Goal: Task Accomplishment & Management: Use online tool/utility

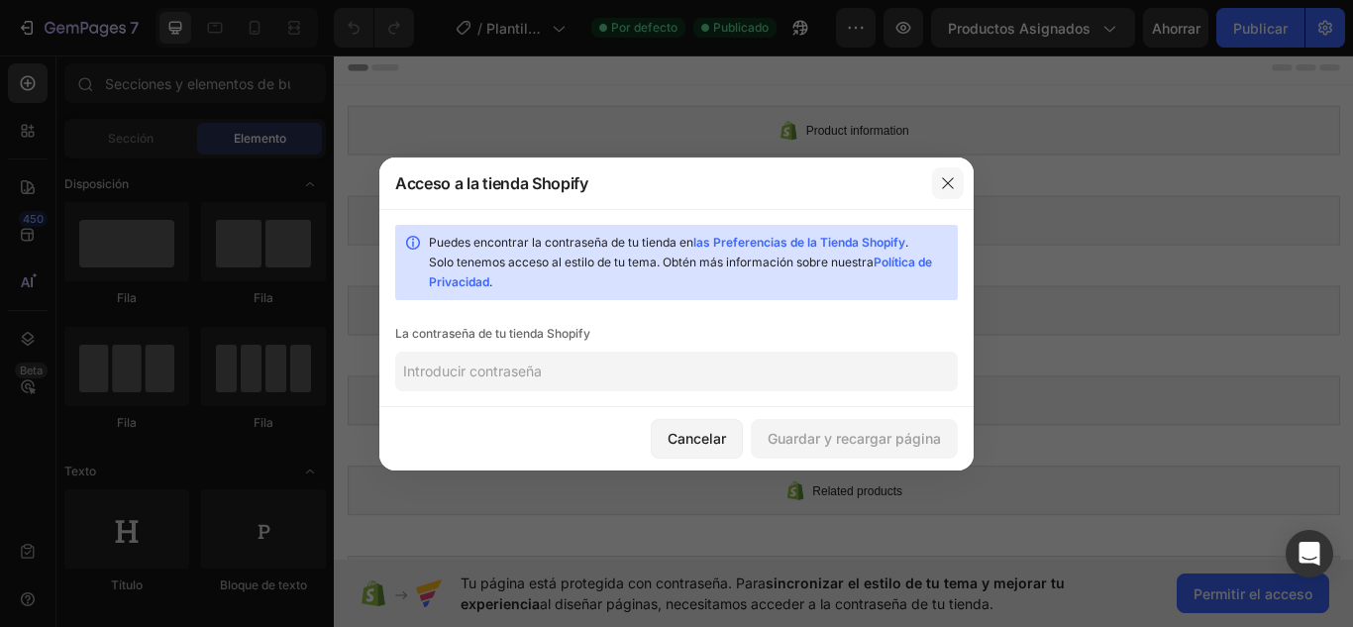
click at [948, 180] on icon "button" at bounding box center [948, 183] width 16 height 16
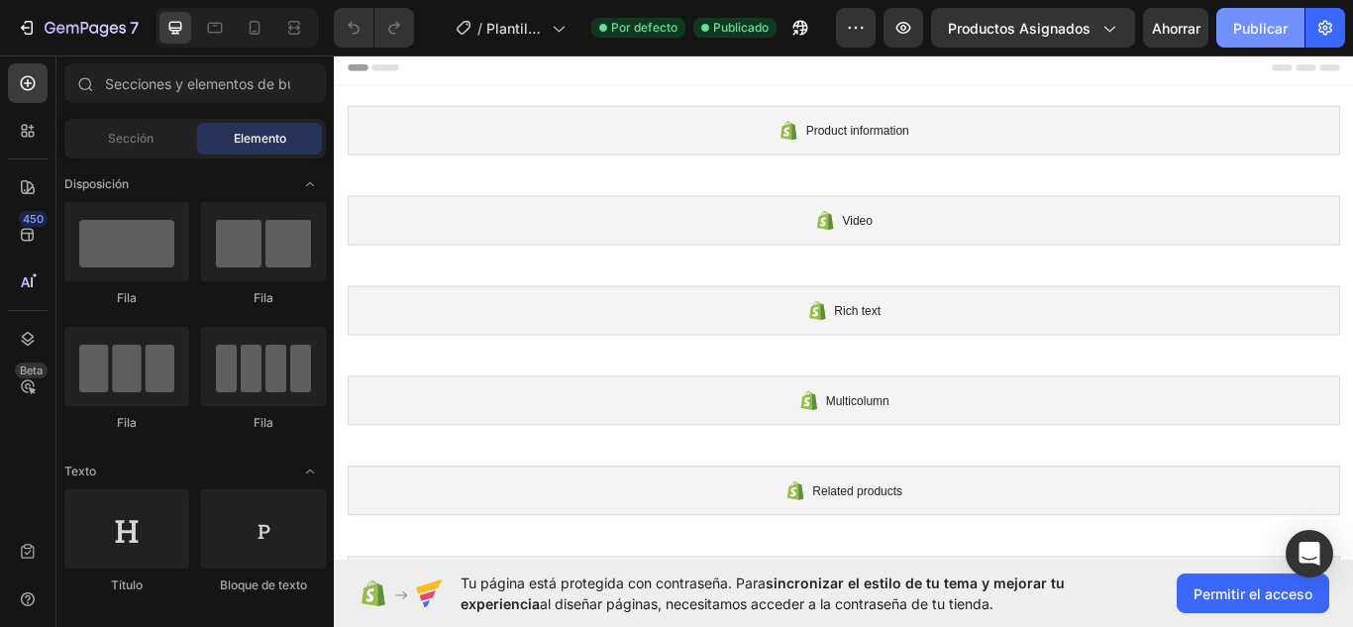
click at [1256, 20] on font "Publicar" at bounding box center [1260, 28] width 54 height 17
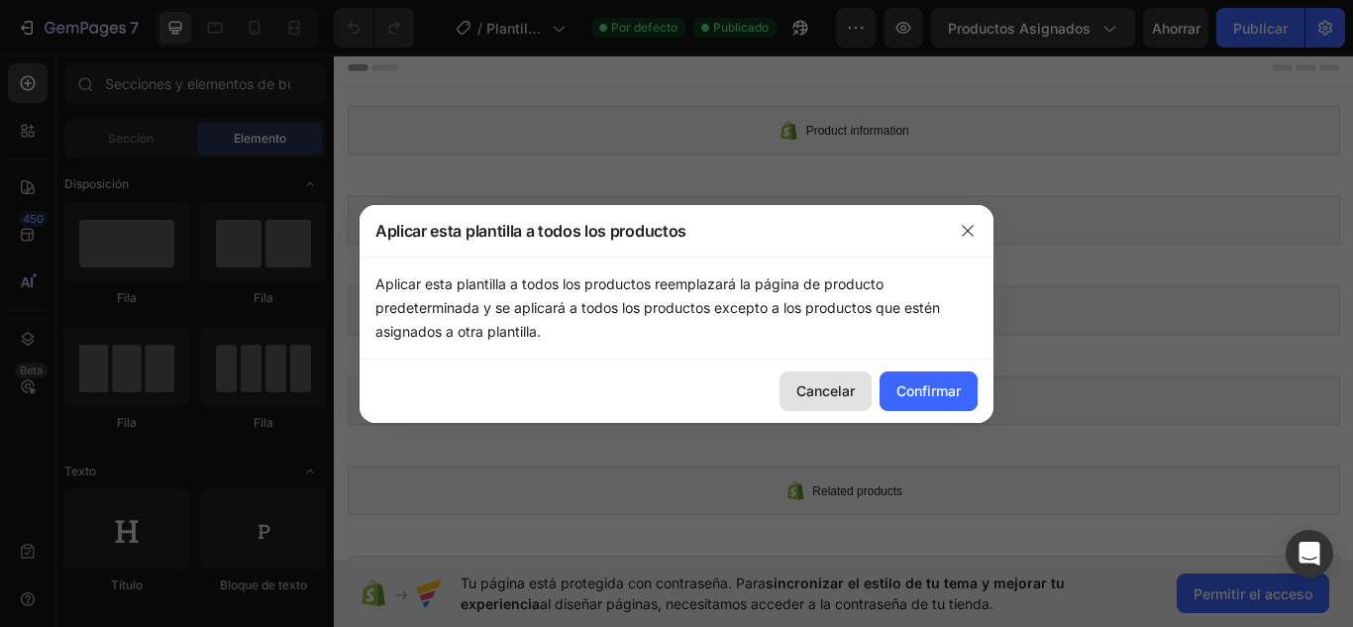
click at [838, 383] on font "Cancelar" at bounding box center [825, 390] width 58 height 17
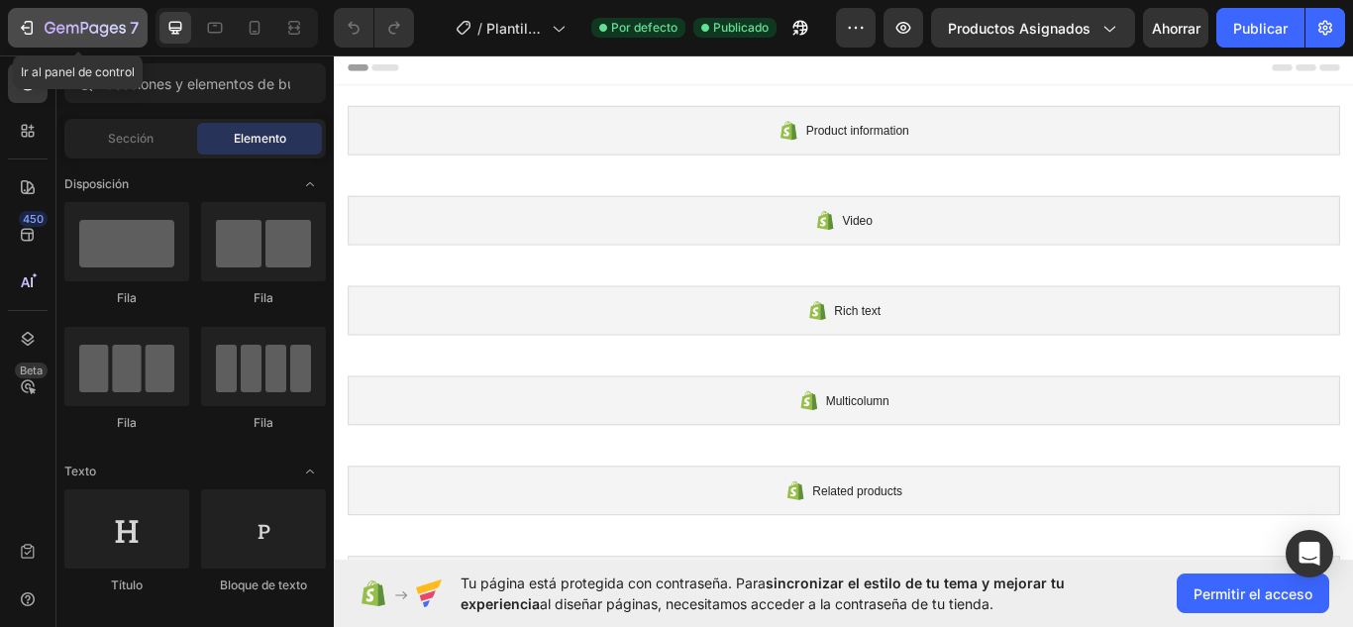
click at [37, 17] on div "7" at bounding box center [78, 28] width 122 height 24
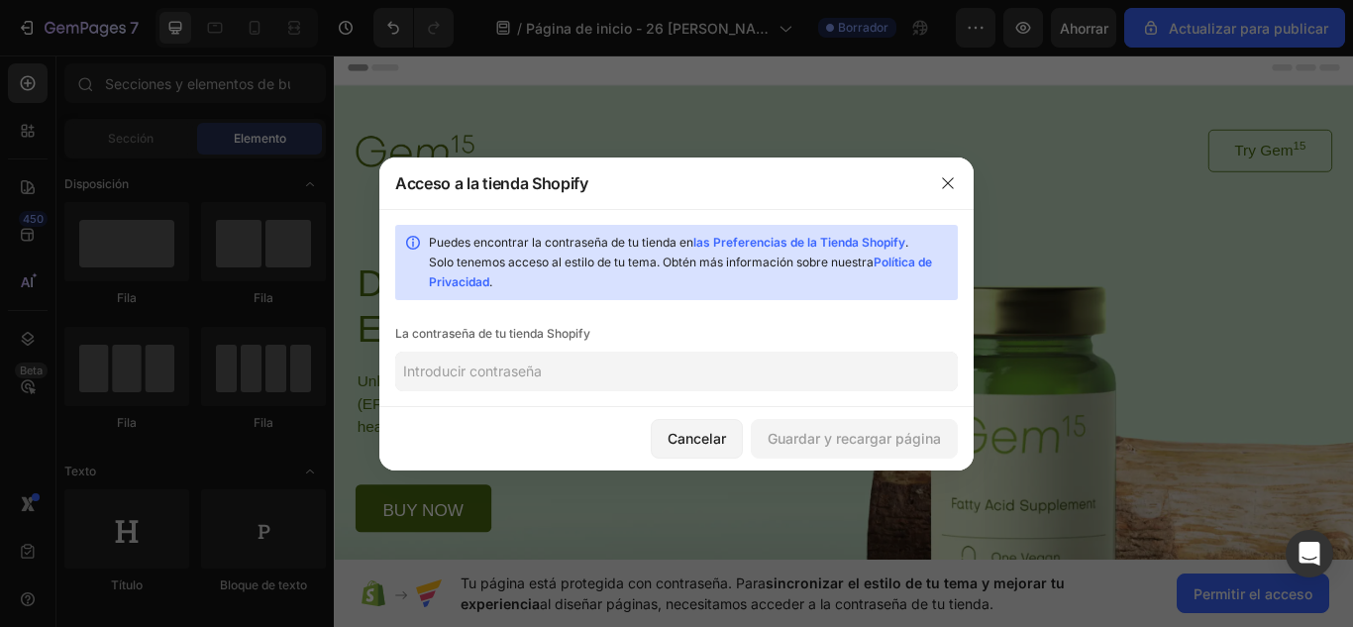
click at [589, 373] on input "text" at bounding box center [676, 372] width 563 height 40
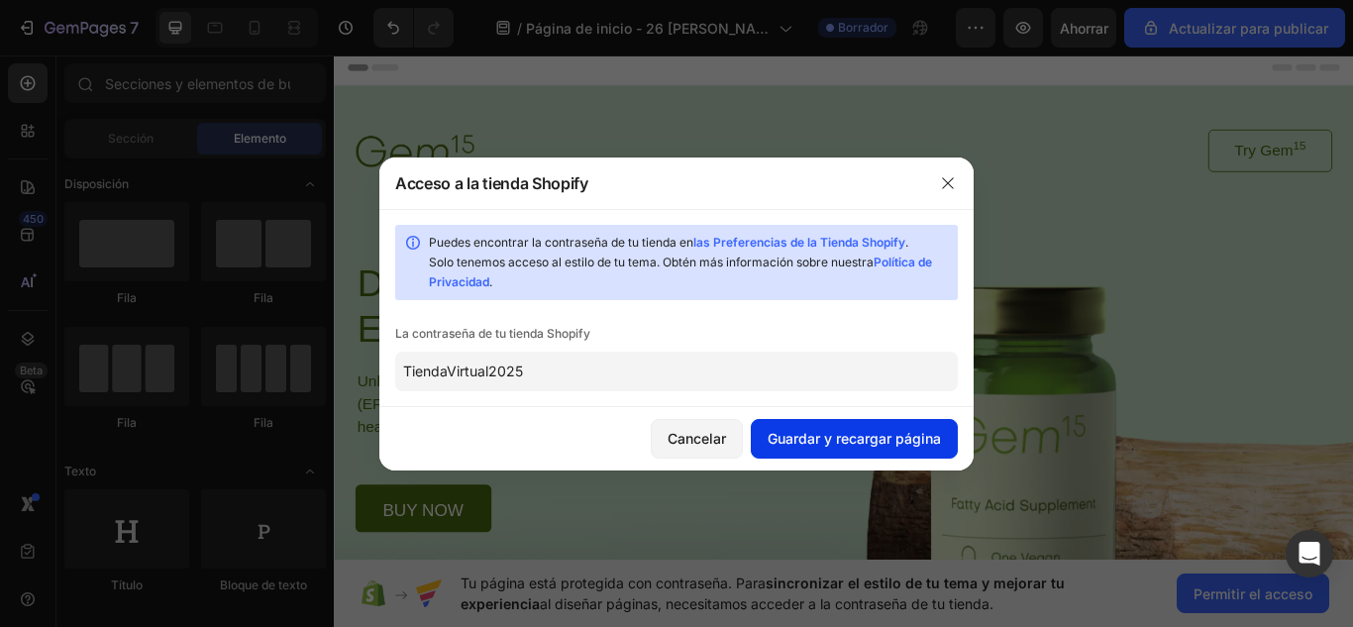
type input "TiendaVirtual2025"
click at [844, 433] on font "Guardar y recargar página" at bounding box center [854, 438] width 173 height 17
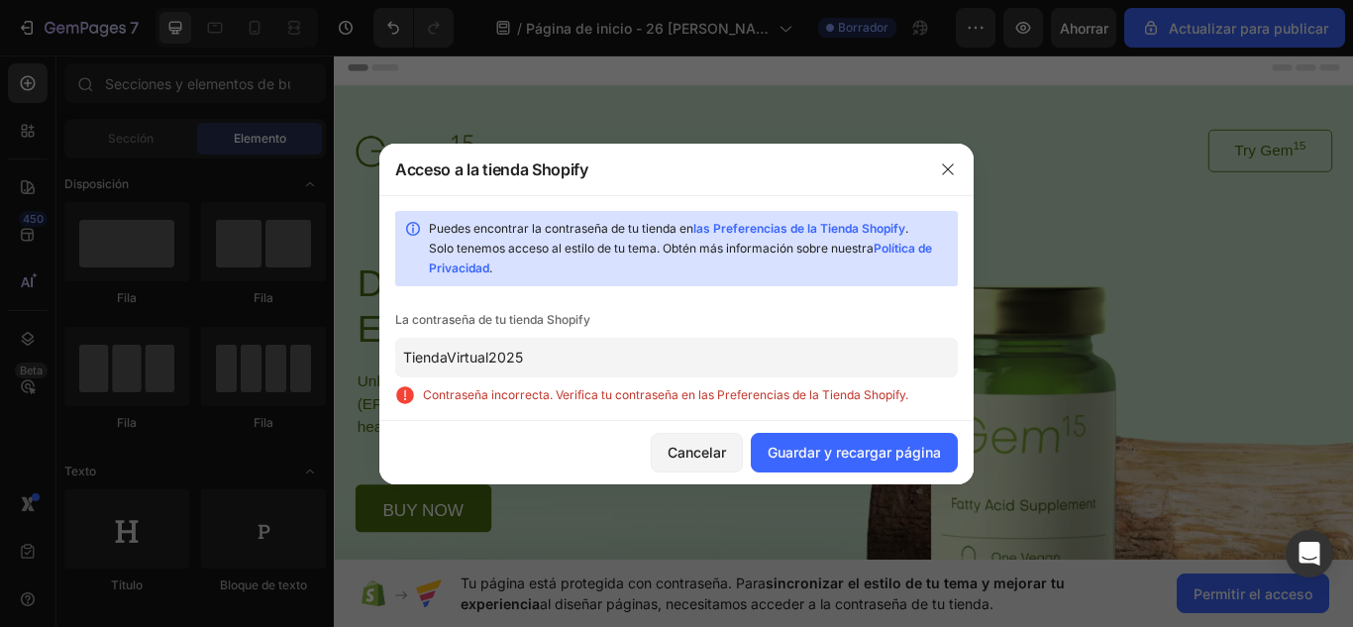
click at [679, 358] on input "TiendaVirtual2025" at bounding box center [676, 358] width 563 height 40
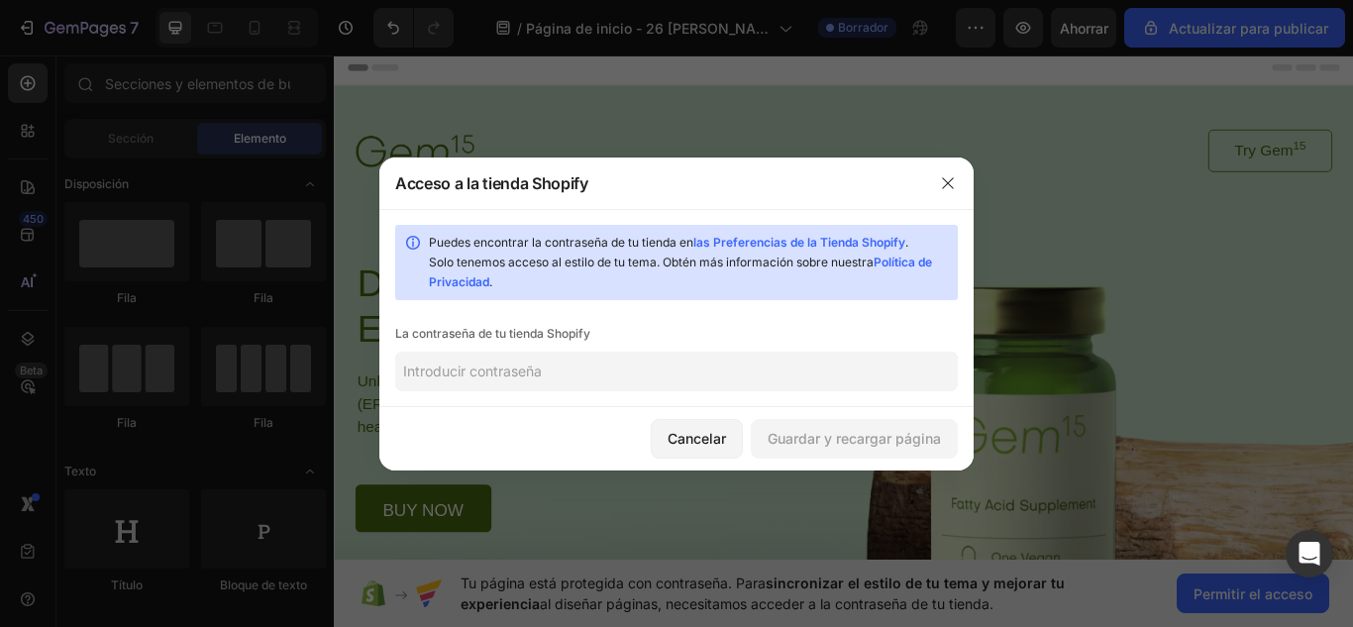
type input "6"
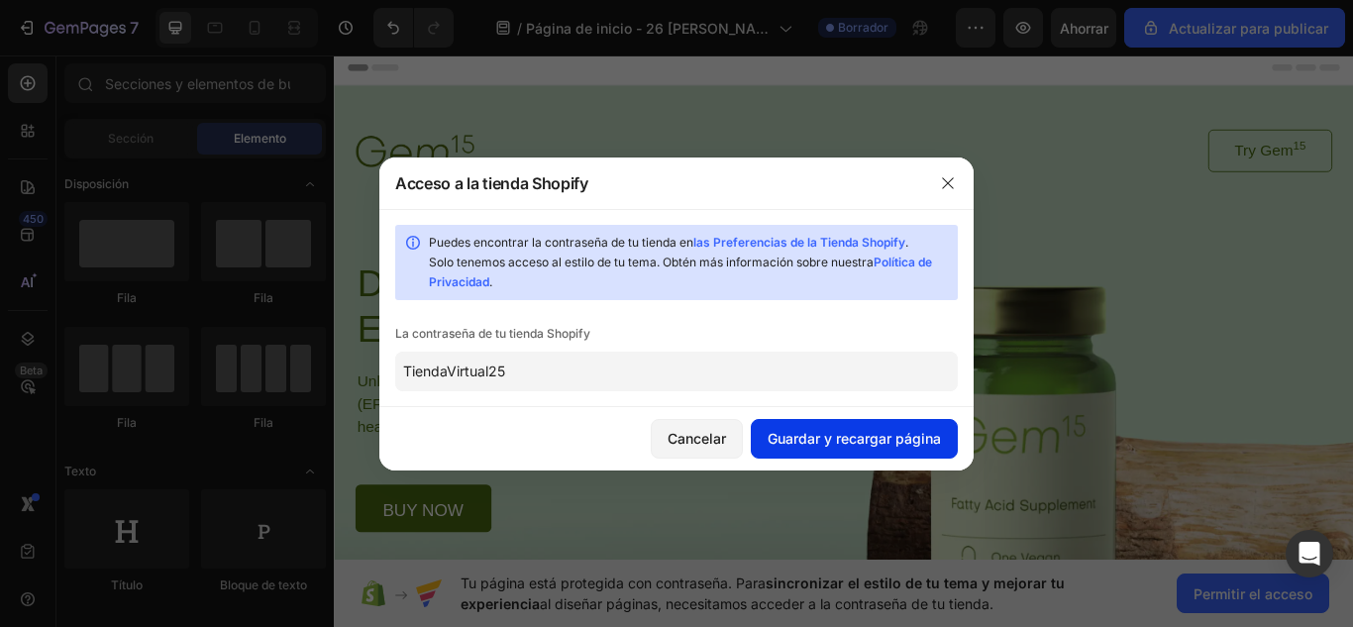
type input "TiendaVirtual25"
click at [866, 442] on font "Guardar y recargar página" at bounding box center [854, 438] width 173 height 17
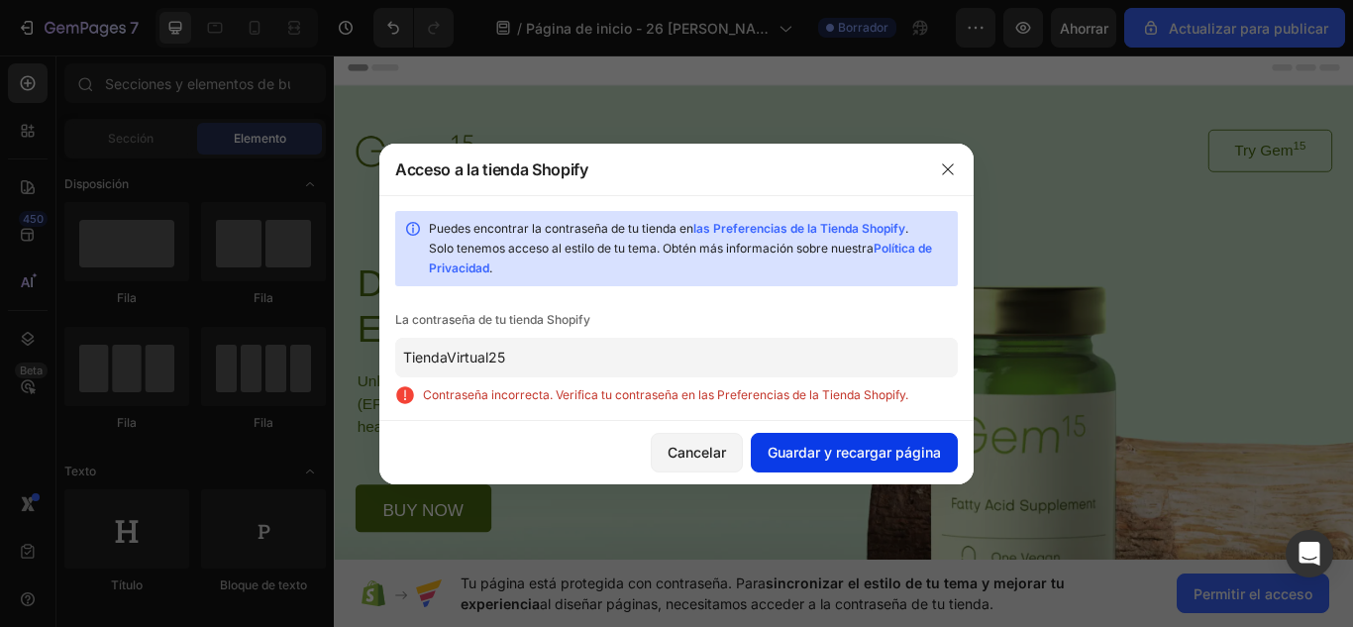
click at [866, 442] on font "Guardar y recargar página" at bounding box center [854, 452] width 173 height 21
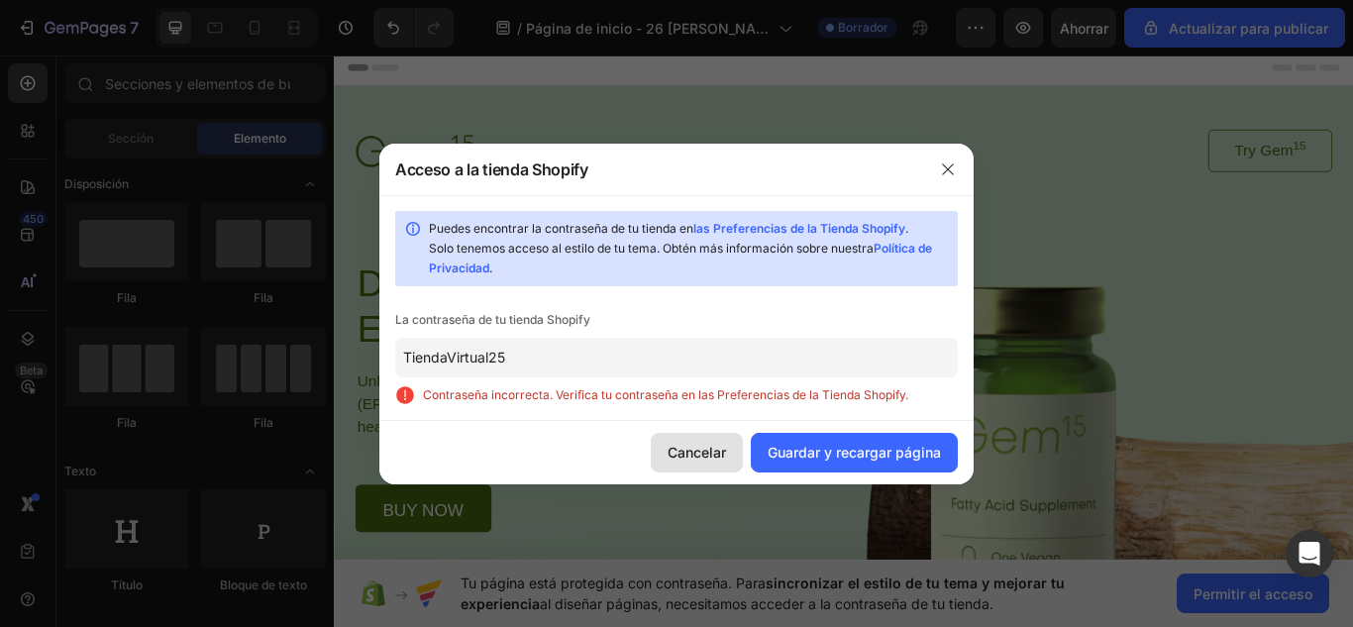
click at [674, 449] on font "Cancelar" at bounding box center [696, 452] width 58 height 17
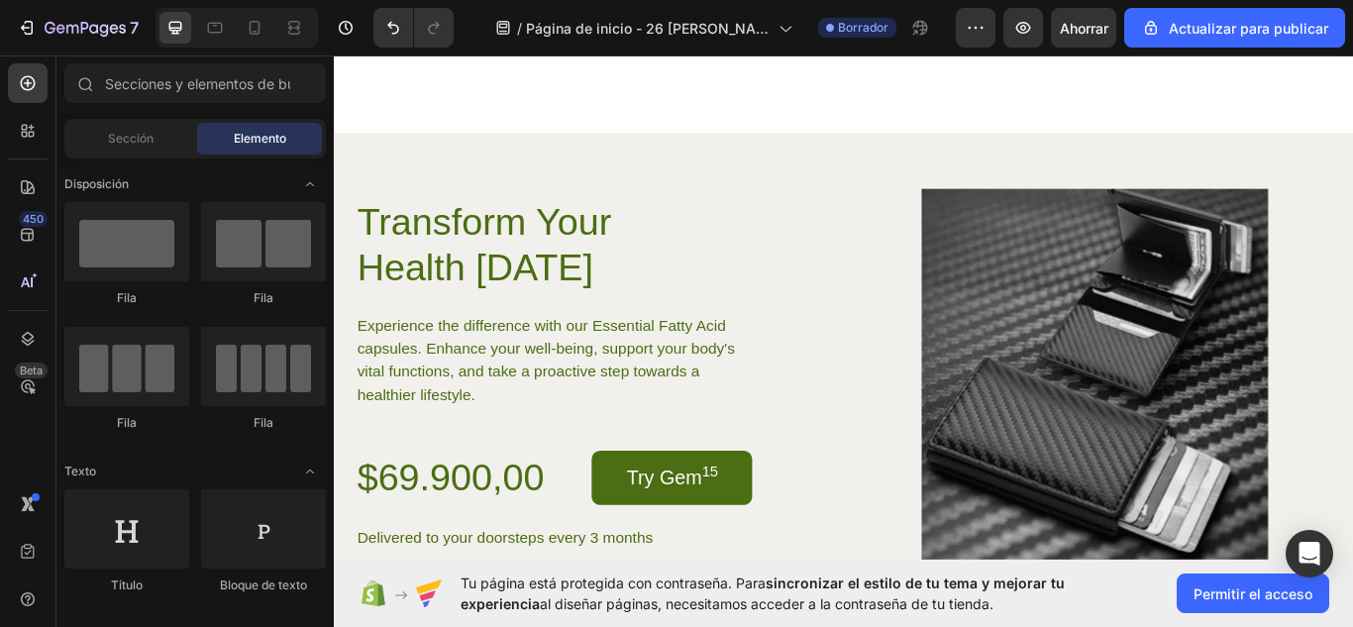
scroll to position [3710, 0]
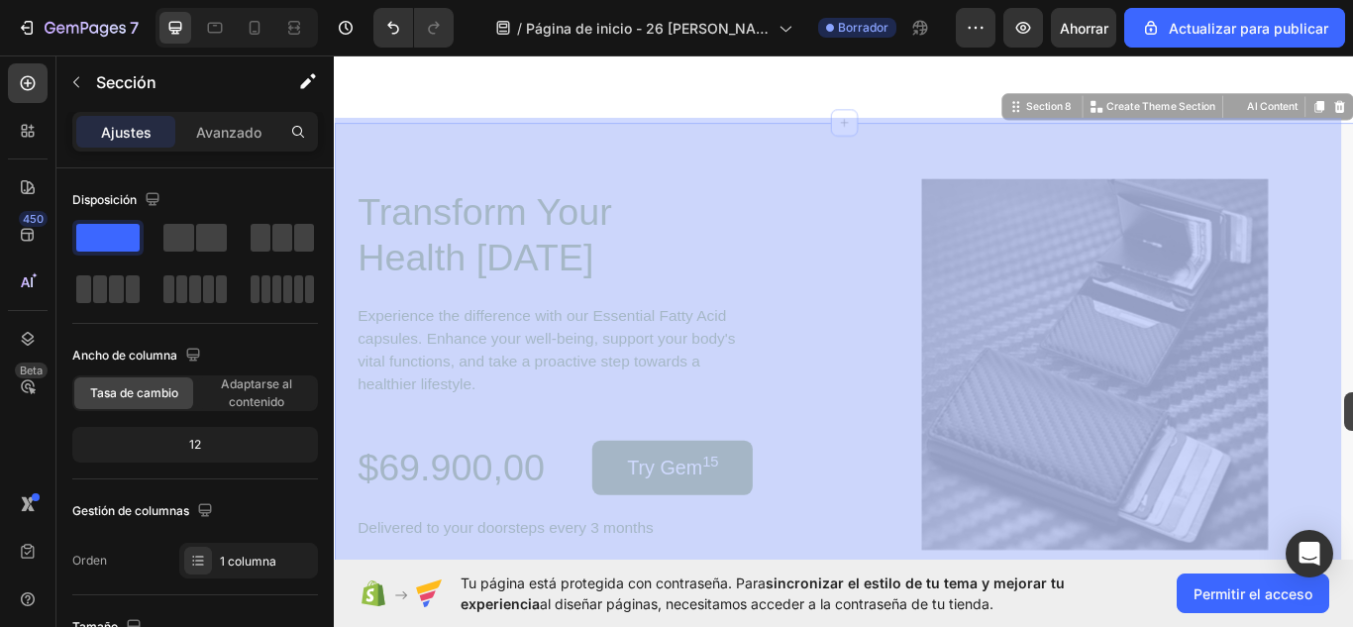
drag, startPoint x: 1503, startPoint y: 444, endPoint x: 1512, endPoint y: 449, distance: 10.2
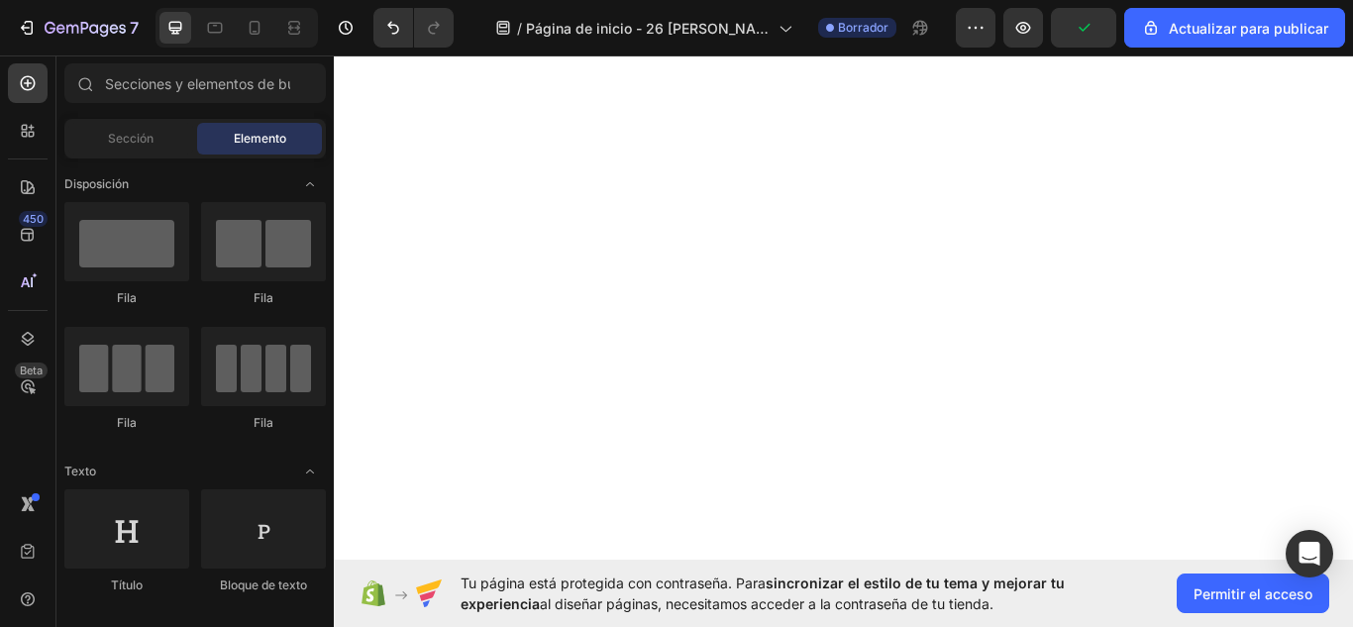
scroll to position [917, 0]
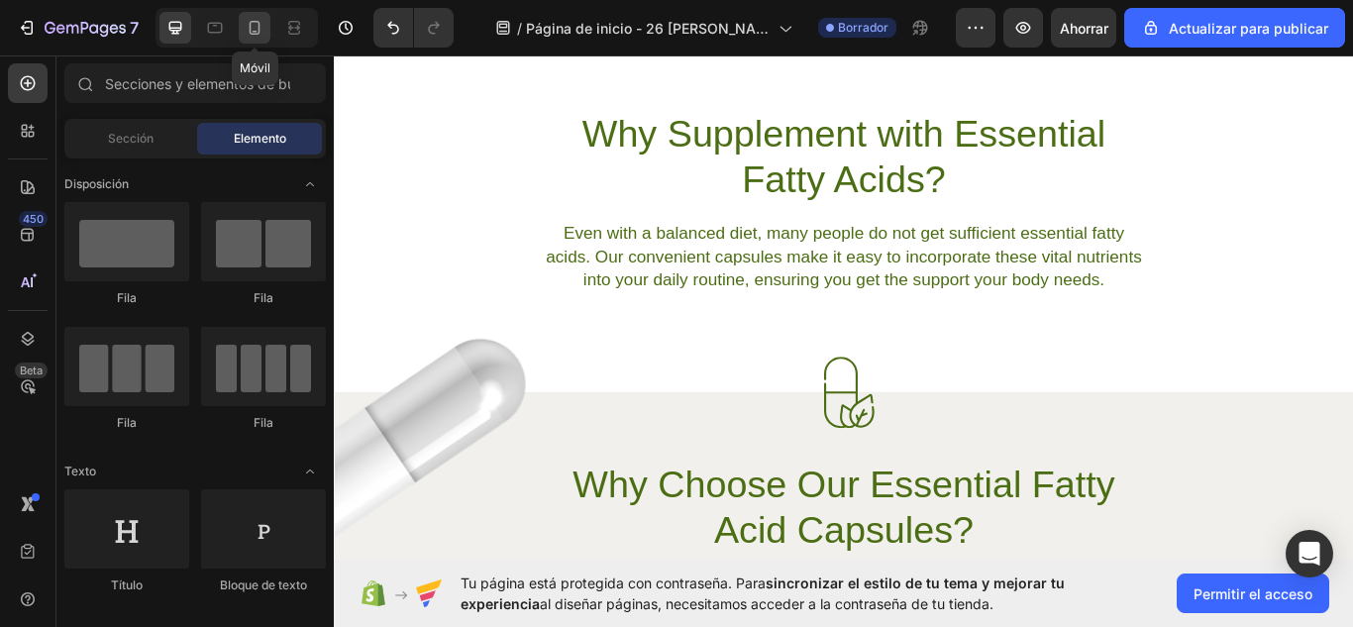
click at [254, 25] on icon at bounding box center [255, 28] width 20 height 20
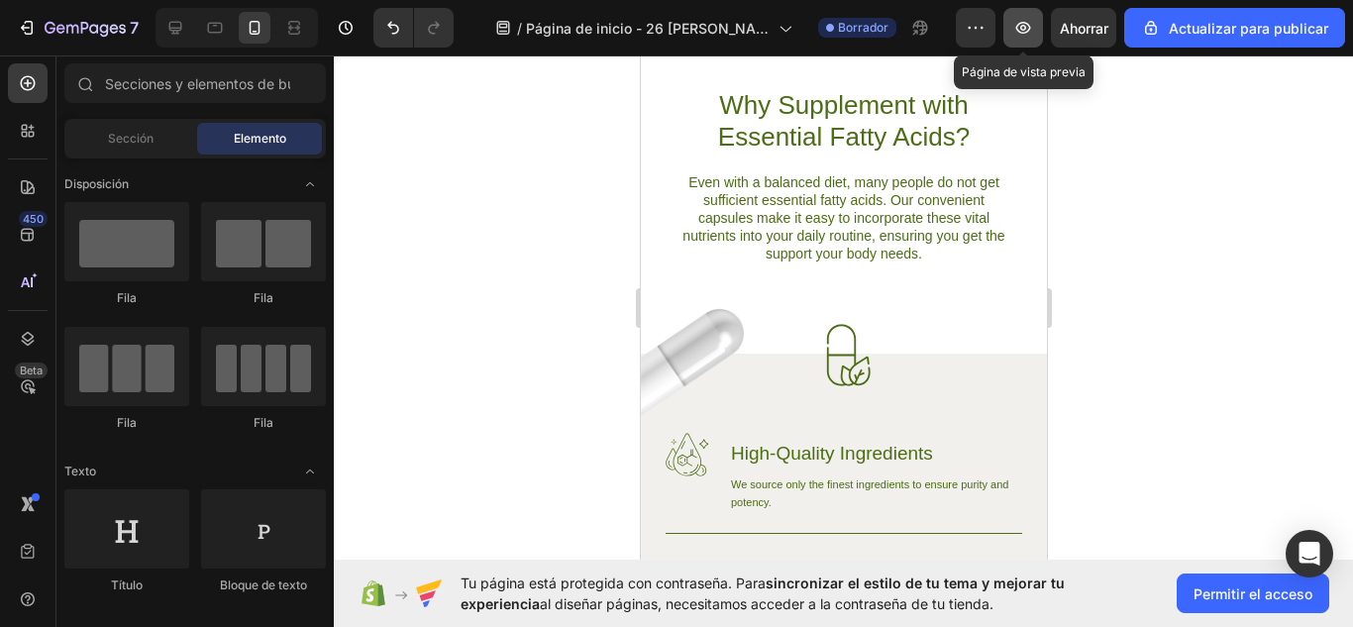
click at [1025, 23] on icon "button" at bounding box center [1023, 28] width 15 height 12
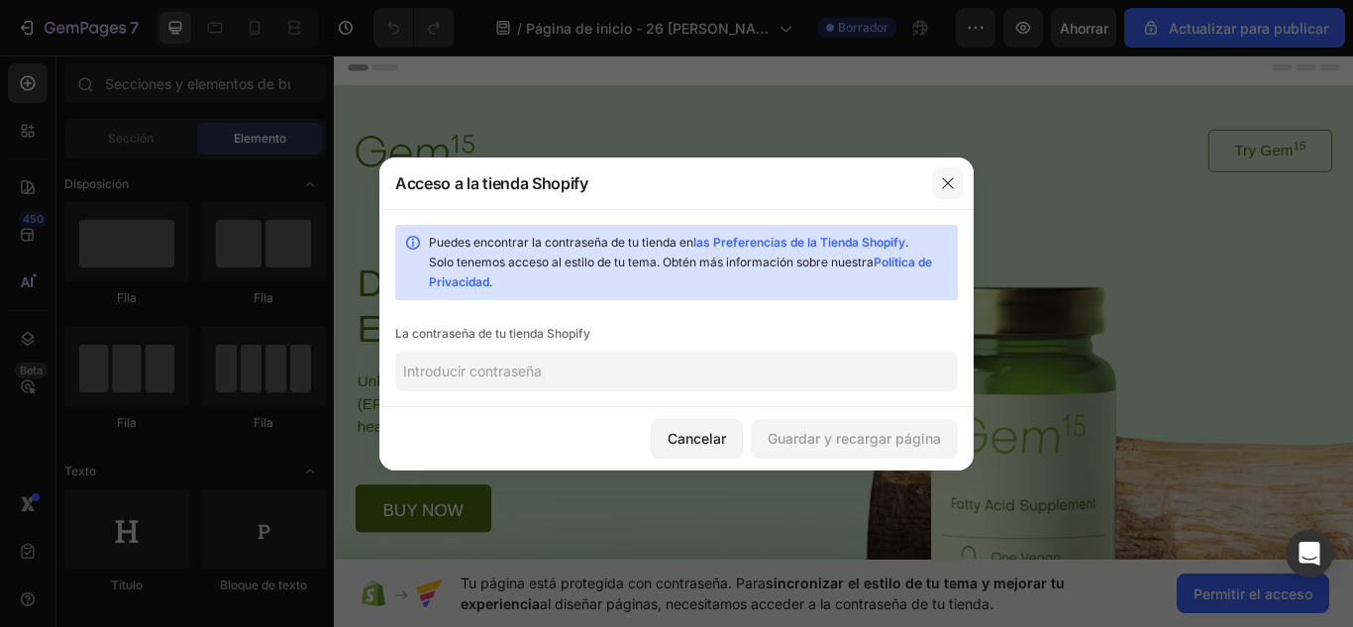
click at [951, 186] on icon "button" at bounding box center [947, 182] width 11 height 11
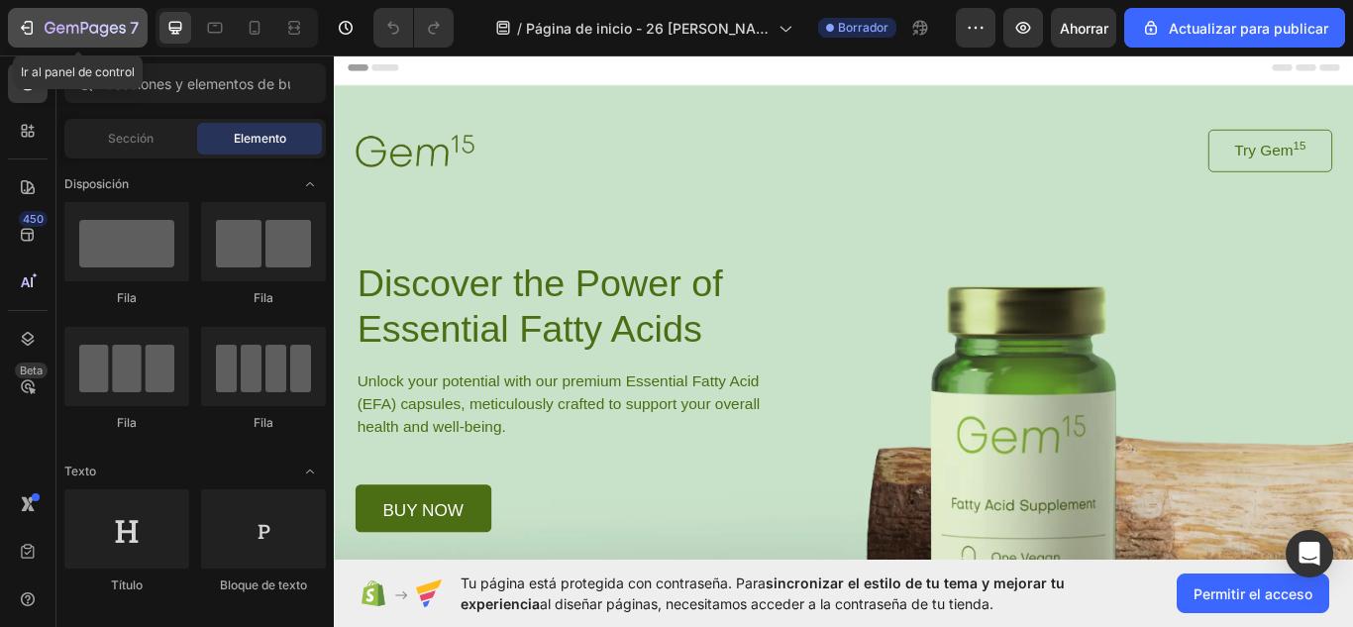
click at [42, 33] on div "7" at bounding box center [78, 28] width 122 height 24
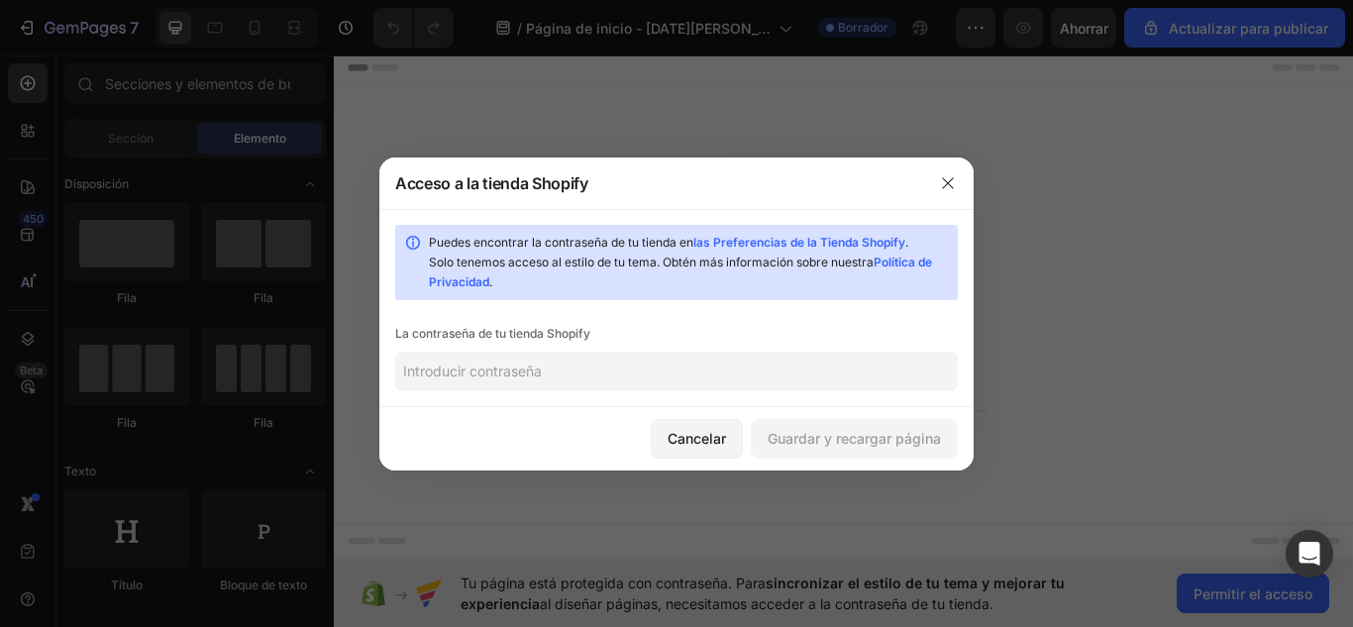
click at [634, 361] on input "text" at bounding box center [676, 372] width 563 height 40
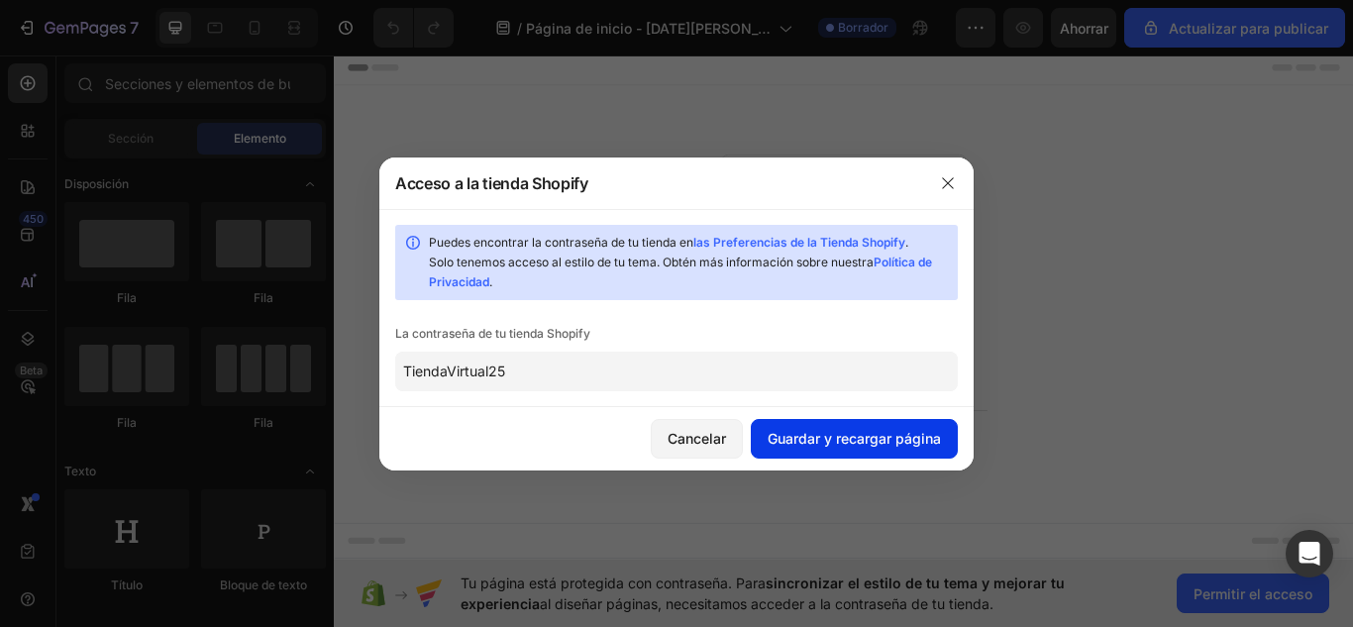
type input "TiendaVirtual25"
click at [826, 444] on font "Guardar y recargar página" at bounding box center [854, 438] width 173 height 17
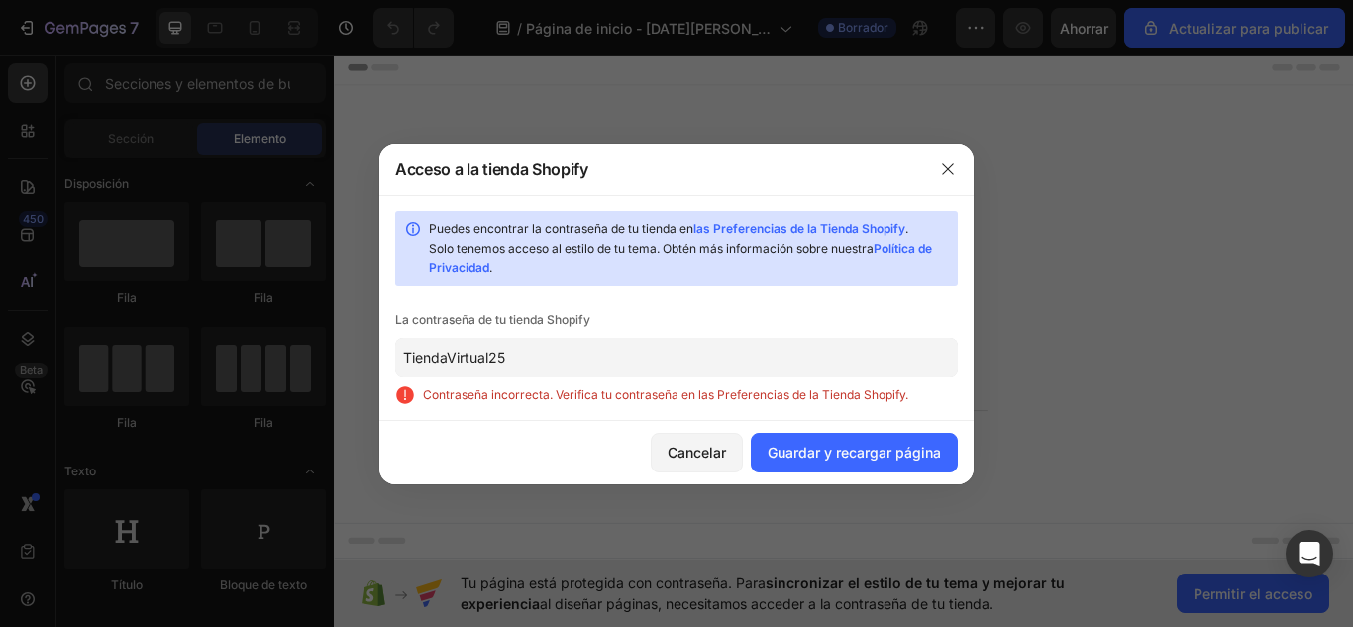
click at [412, 359] on input "TiendaVirtual25" at bounding box center [676, 358] width 563 height 40
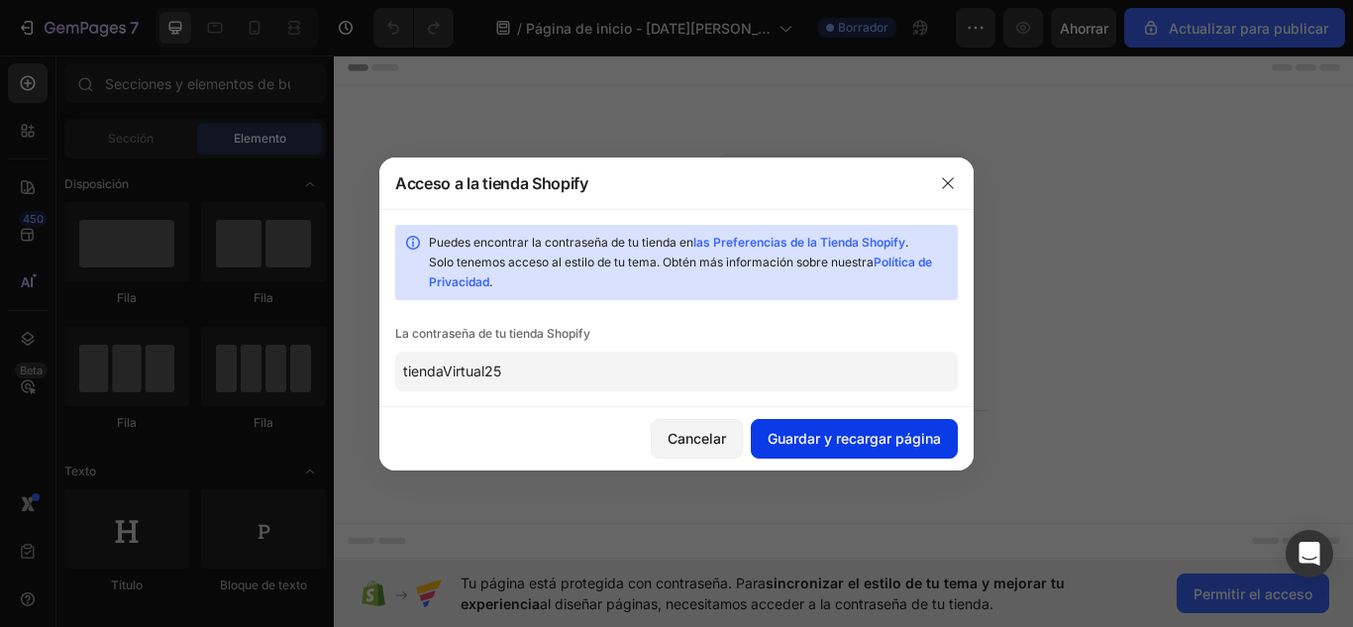
type input "tiendaVirtual25"
click at [894, 427] on button "Guardar y recargar página" at bounding box center [854, 439] width 207 height 40
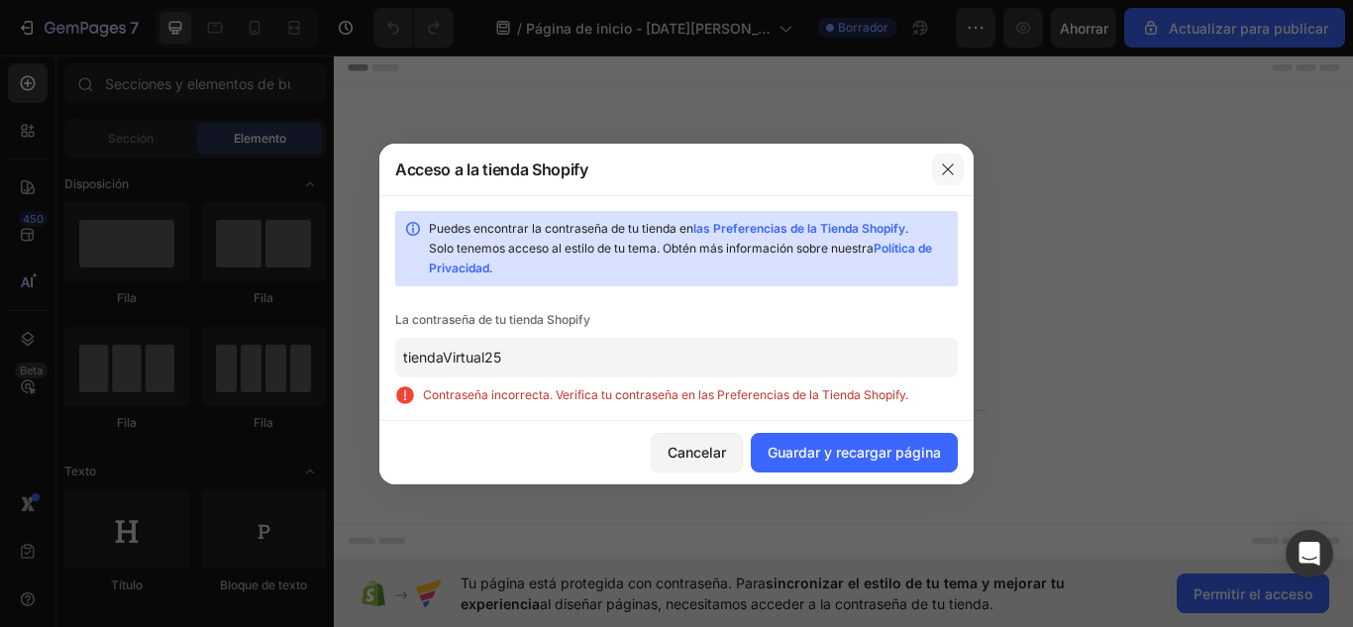
click at [949, 184] on button "button" at bounding box center [948, 170] width 32 height 32
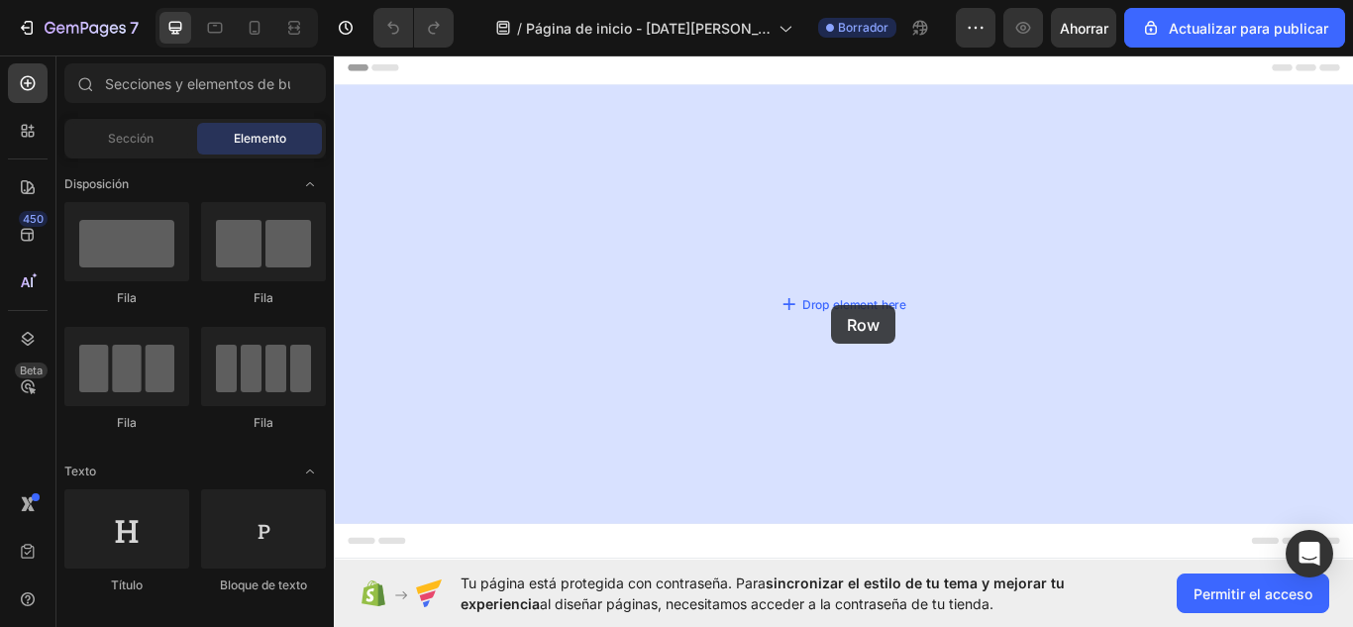
drag, startPoint x: 455, startPoint y: 319, endPoint x: 912, endPoint y: 349, distance: 458.5
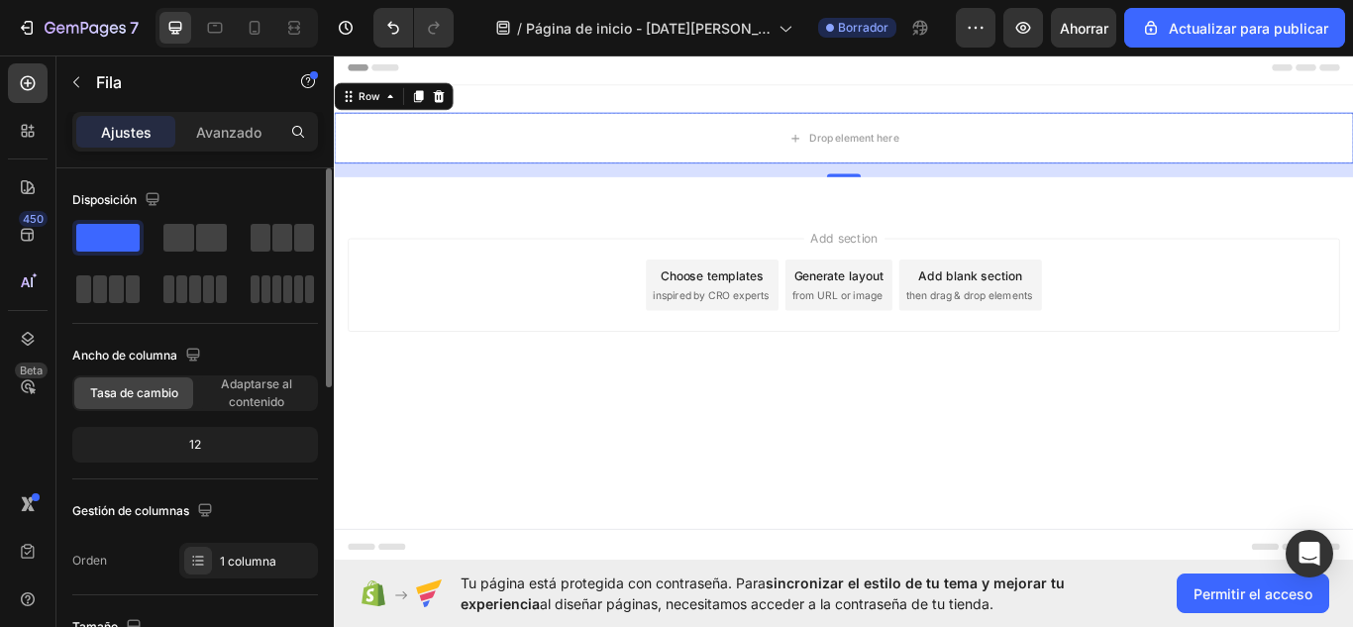
drag, startPoint x: 135, startPoint y: 229, endPoint x: 93, endPoint y: 232, distance: 41.7
click at [93, 232] on span at bounding box center [107, 238] width 63 height 28
drag, startPoint x: 427, startPoint y: 282, endPoint x: 783, endPoint y: 137, distance: 385.1
click at [905, 157] on div "Drop element here" at bounding box center [939, 153] width 105 height 16
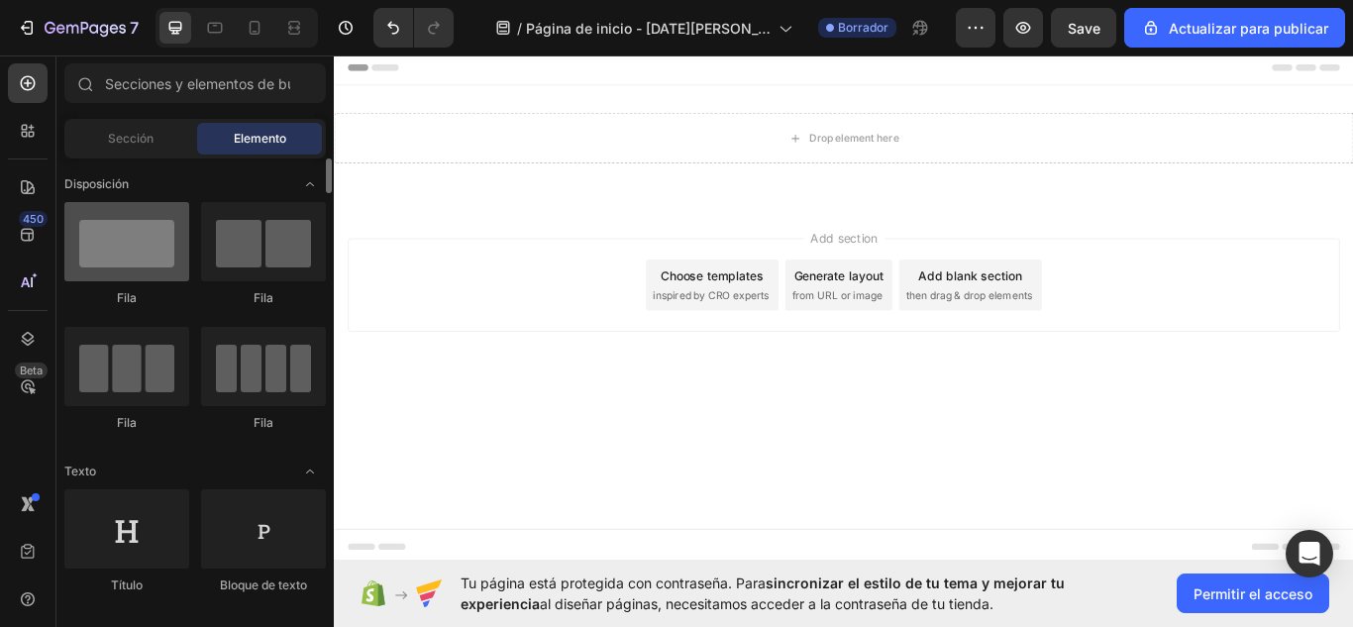
click at [140, 272] on div at bounding box center [126, 241] width 125 height 79
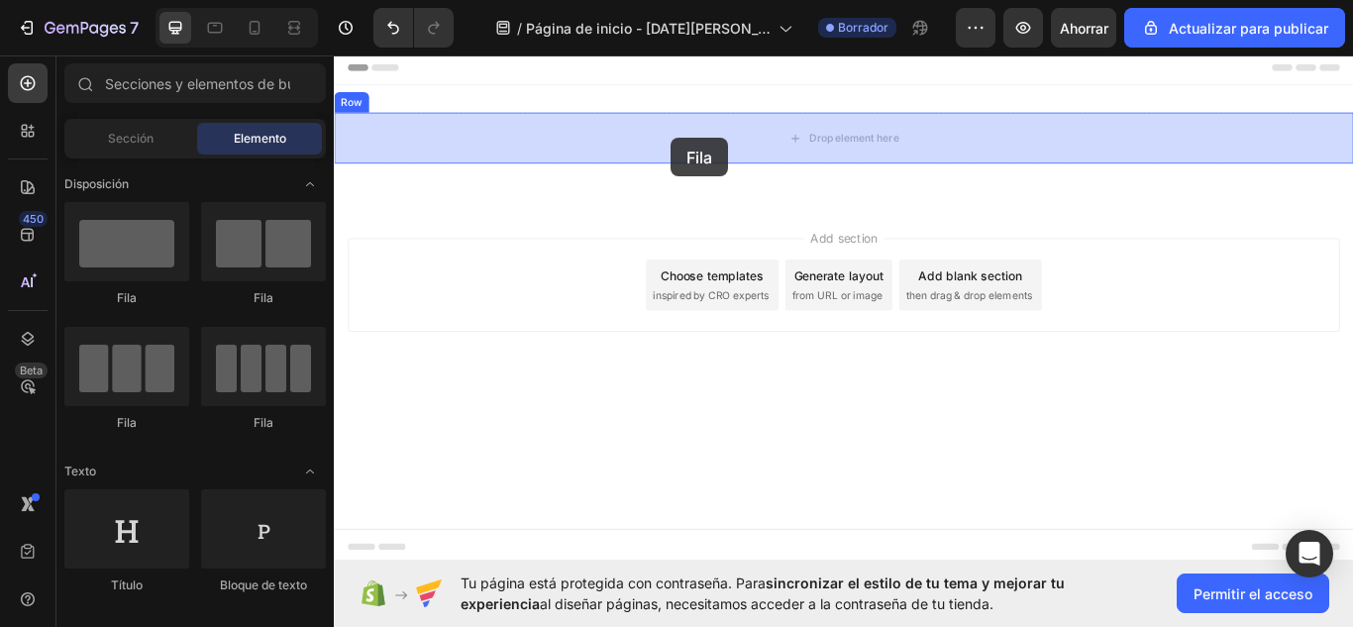
drag, startPoint x: 473, startPoint y: 323, endPoint x: 727, endPoint y: 153, distance: 305.4
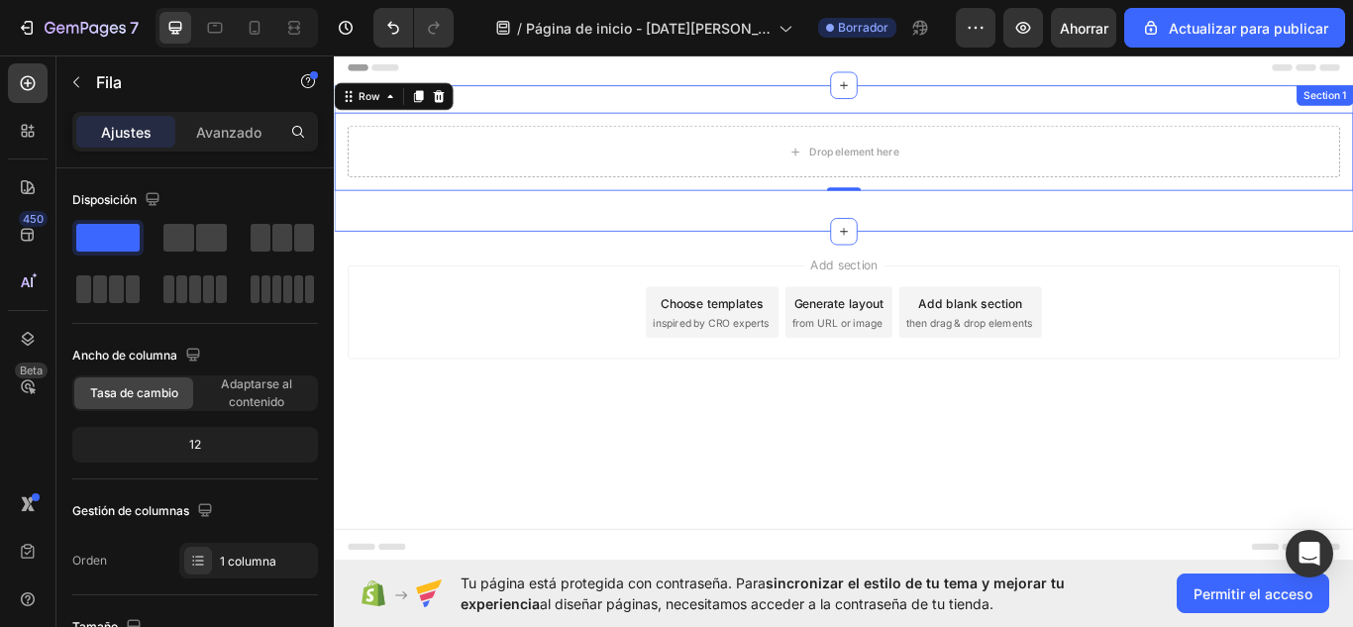
click at [1085, 252] on div "Drop element here Row 0 Row Section 1" at bounding box center [928, 176] width 1188 height 170
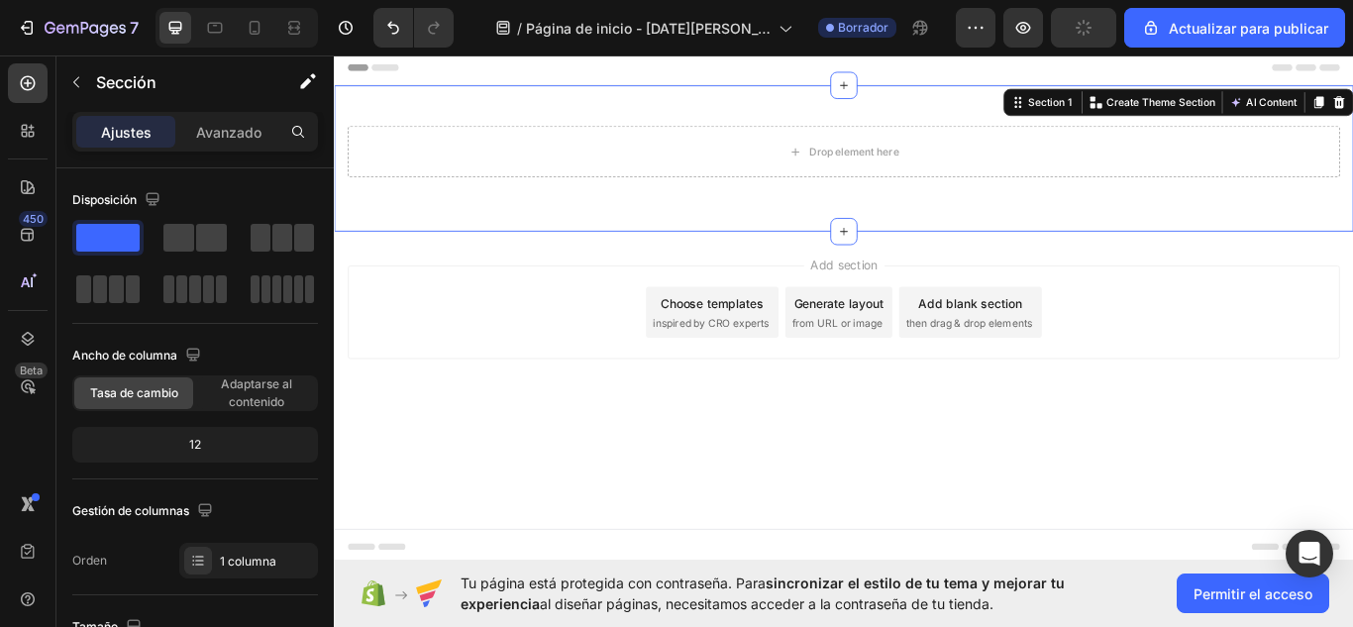
click at [1280, 339] on div "Add section Choose templates inspired by CRO experts Generate layout from URL o…" at bounding box center [928, 355] width 1157 height 109
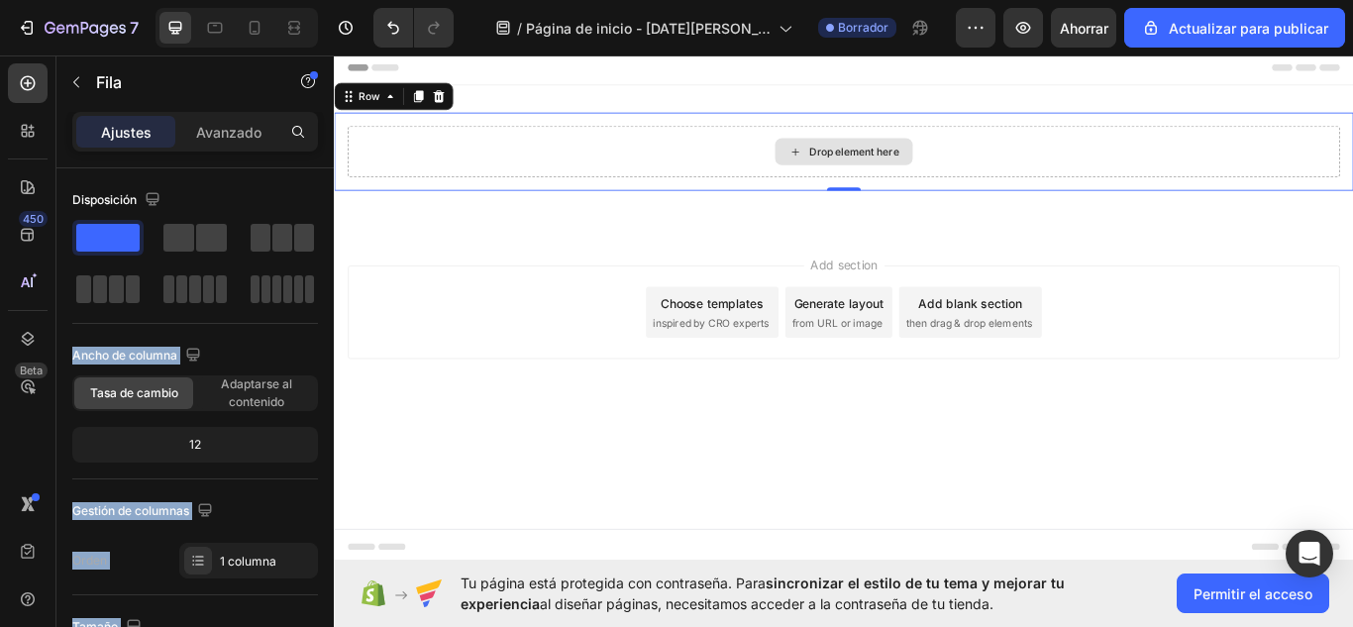
drag, startPoint x: 448, startPoint y: 284, endPoint x: 873, endPoint y: 178, distance: 438.8
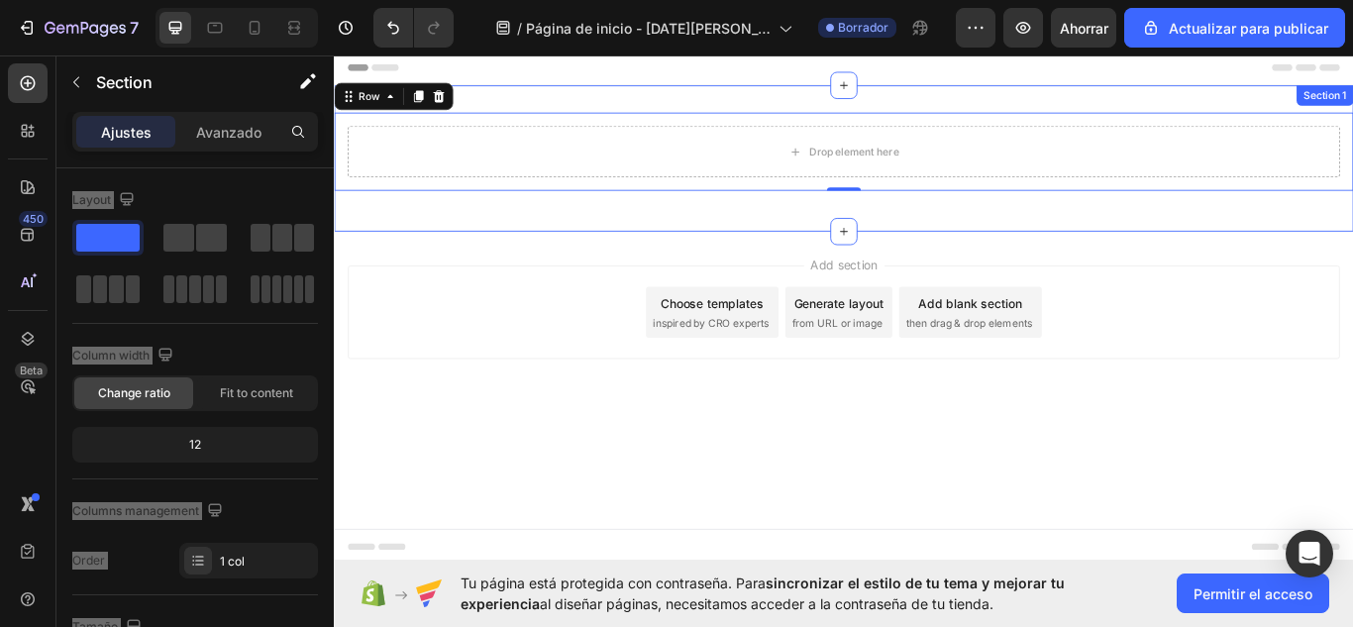
click at [380, 221] on div "Drop element here Row 0 Row" at bounding box center [928, 176] width 1188 height 107
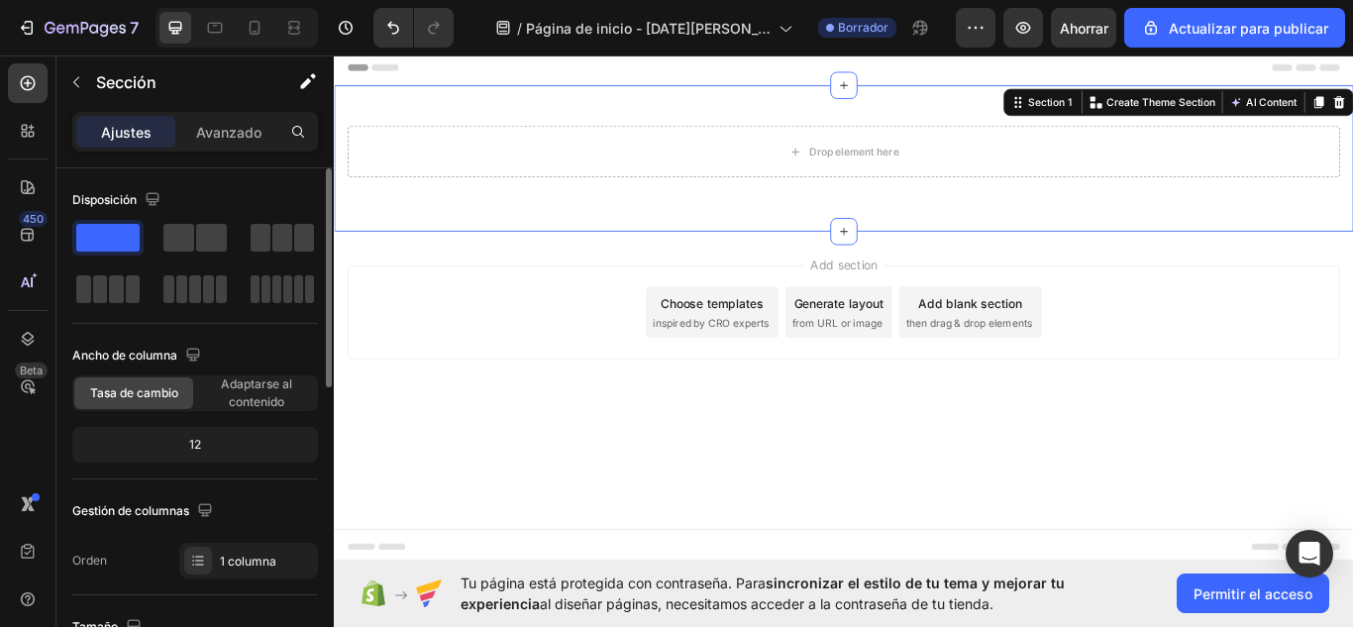
click at [111, 250] on span at bounding box center [107, 238] width 63 height 28
drag, startPoint x: 329, startPoint y: 235, endPoint x: 327, endPoint y: 196, distance: 38.7
click at [327, 196] on div at bounding box center [326, 277] width 11 height 219
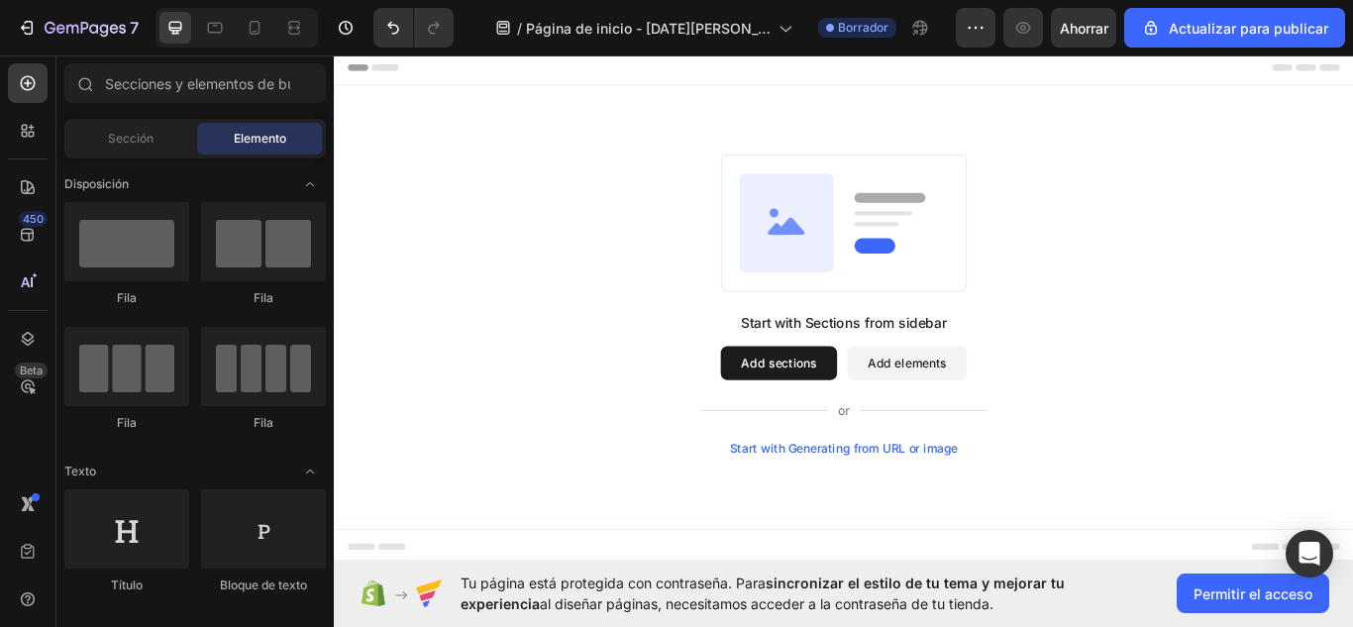
click at [845, 429] on button "Add sections" at bounding box center [852, 415] width 136 height 40
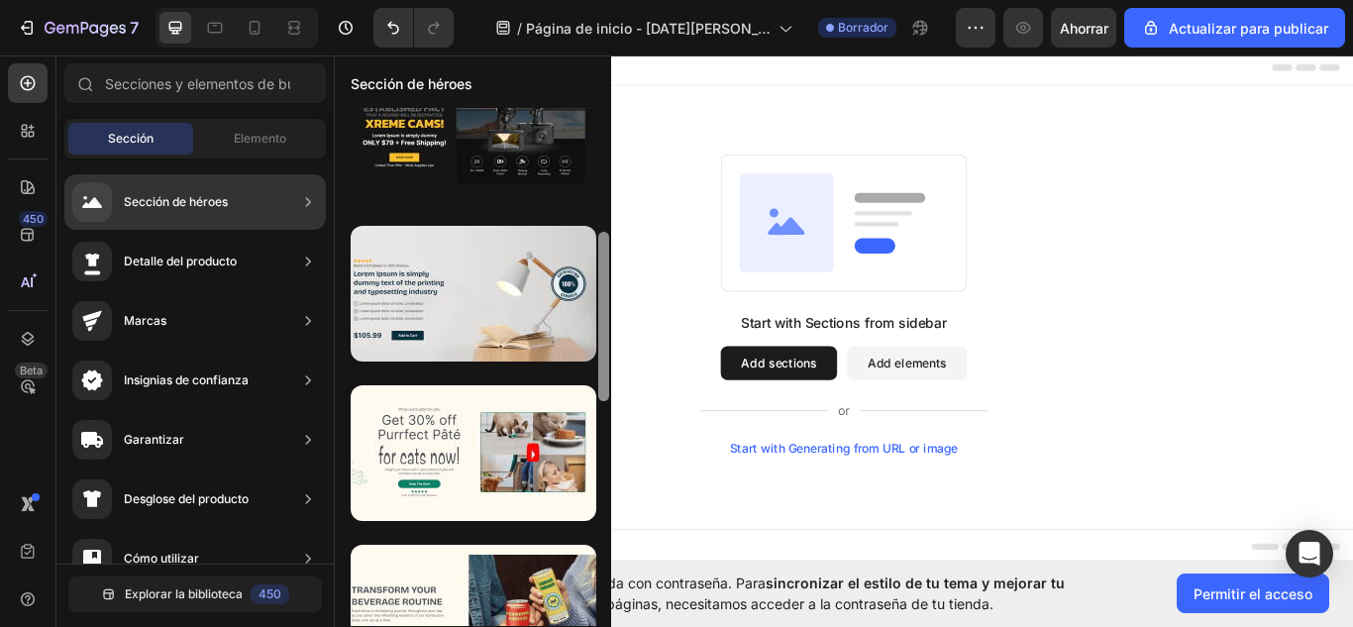
scroll to position [369, 0]
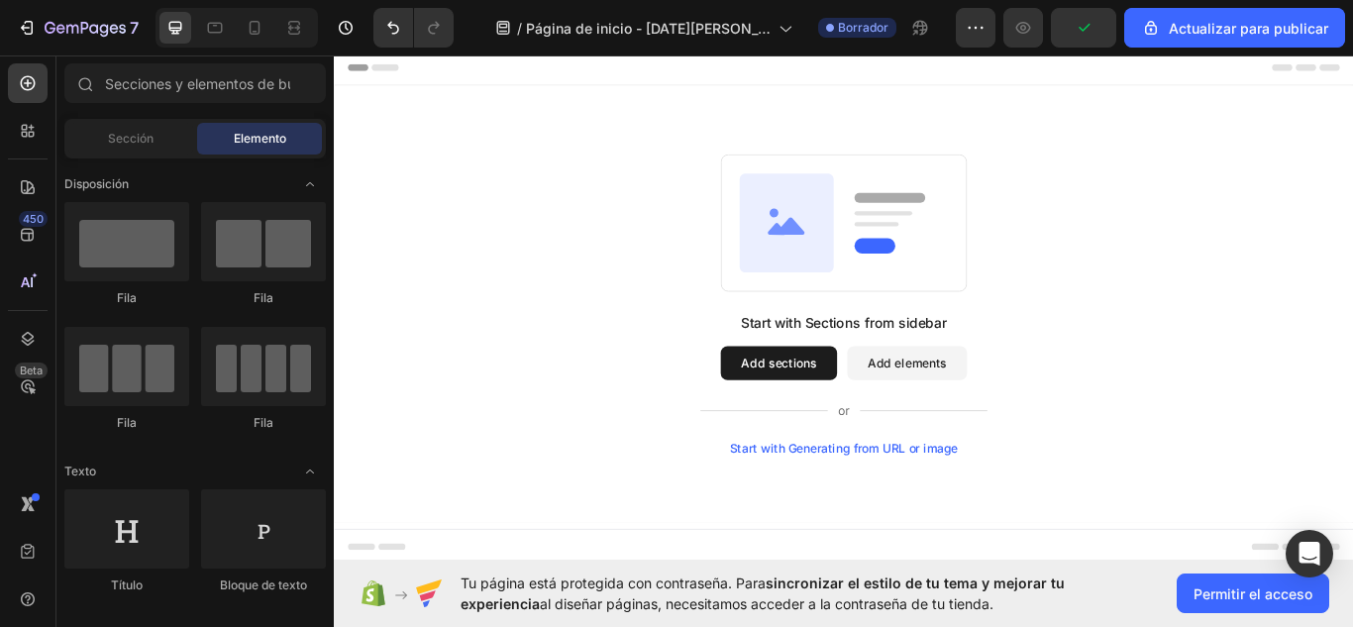
drag, startPoint x: 942, startPoint y: 289, endPoint x: 645, endPoint y: 407, distance: 319.6
click at [143, 139] on font "Sección" at bounding box center [131, 138] width 46 height 15
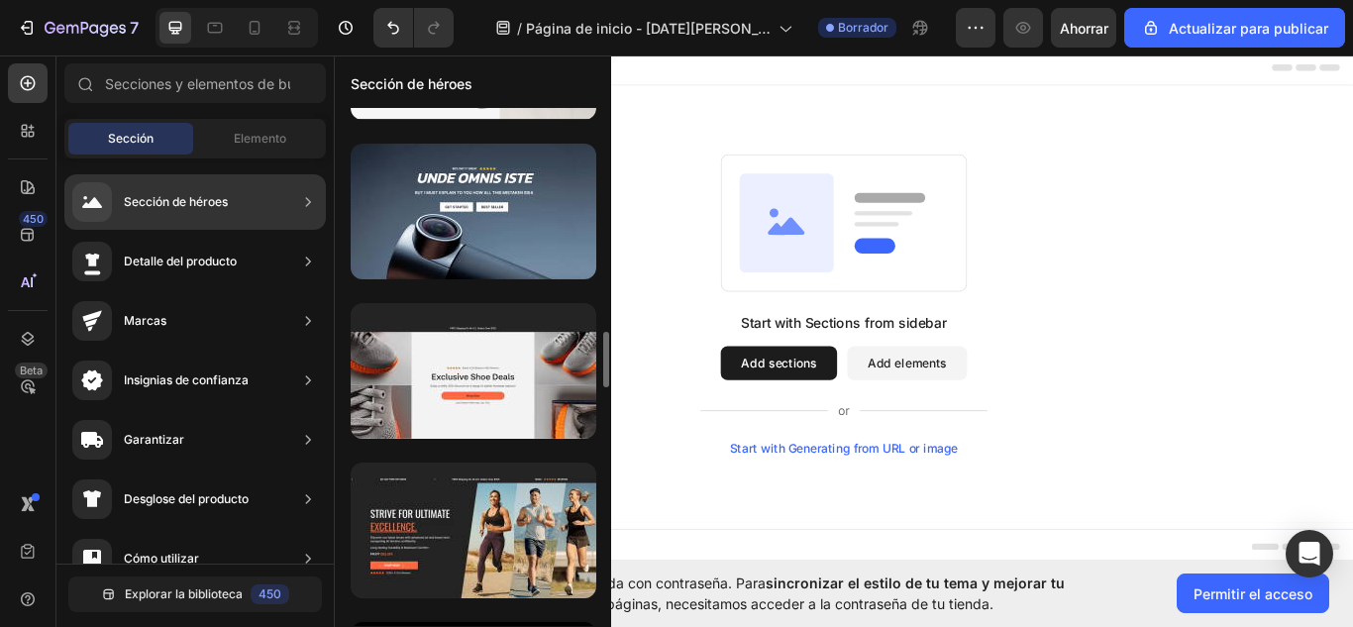
scroll to position [2332, 0]
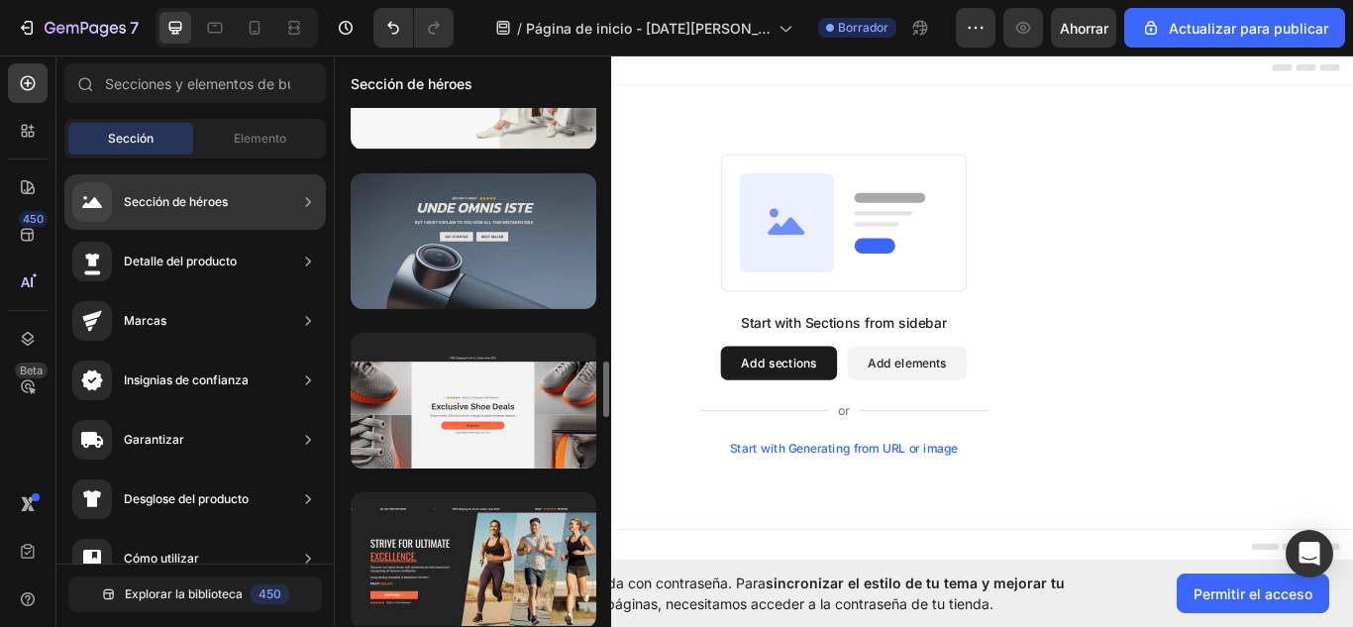
click at [414, 221] on div at bounding box center [474, 241] width 246 height 136
click at [523, 281] on div at bounding box center [474, 241] width 246 height 136
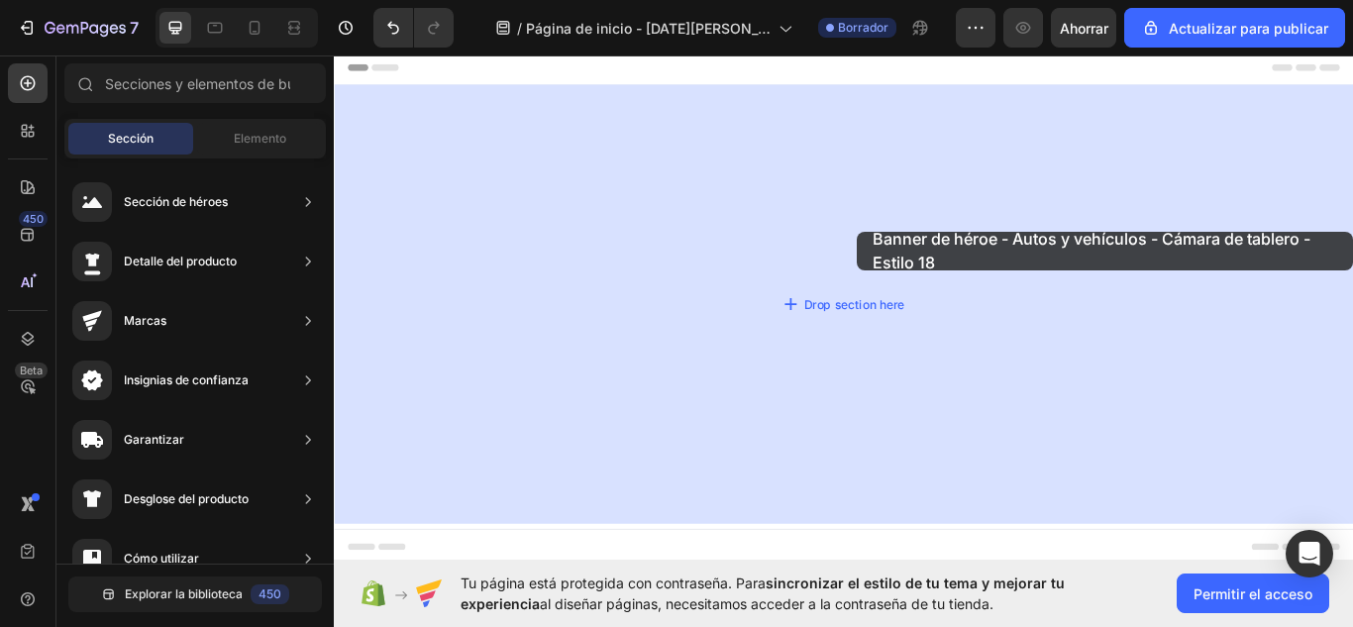
drag, startPoint x: 857, startPoint y: 332, endPoint x: 1259, endPoint y: 74, distance: 477.5
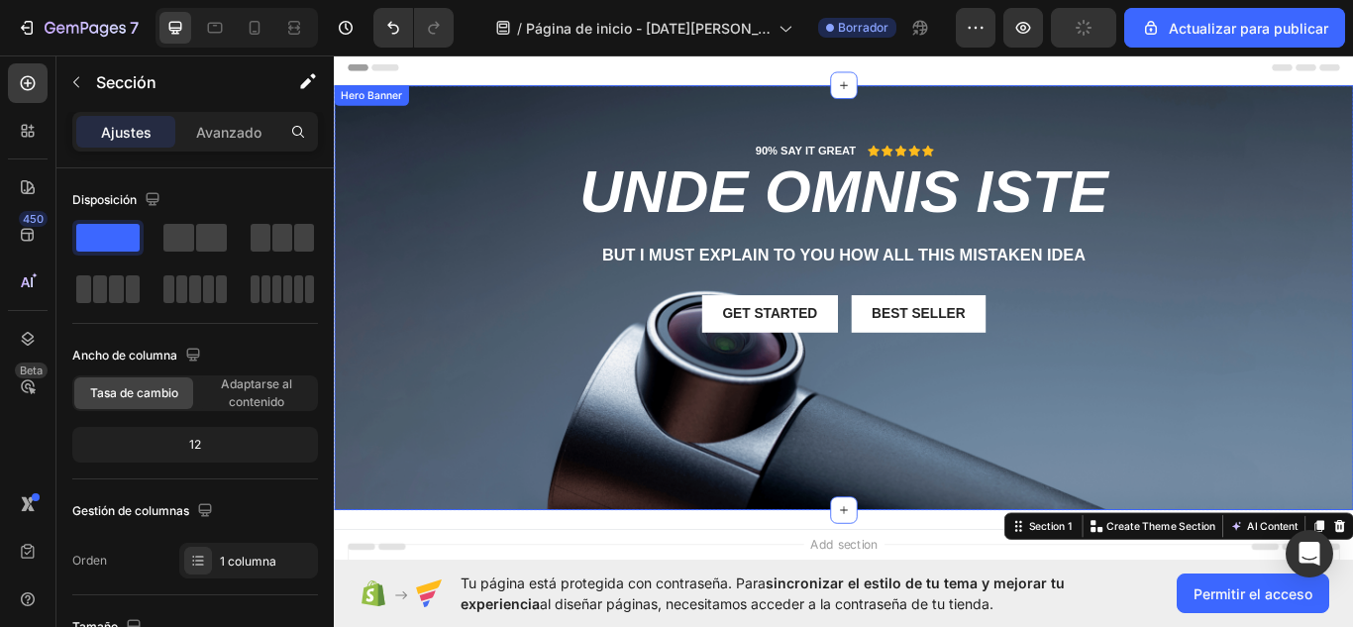
click at [1352, 330] on div "90% SAY IT GREAT Text Block Icon Icon Icon Icon Icon Icon List Row unde omnis i…" at bounding box center [928, 284] width 1159 height 254
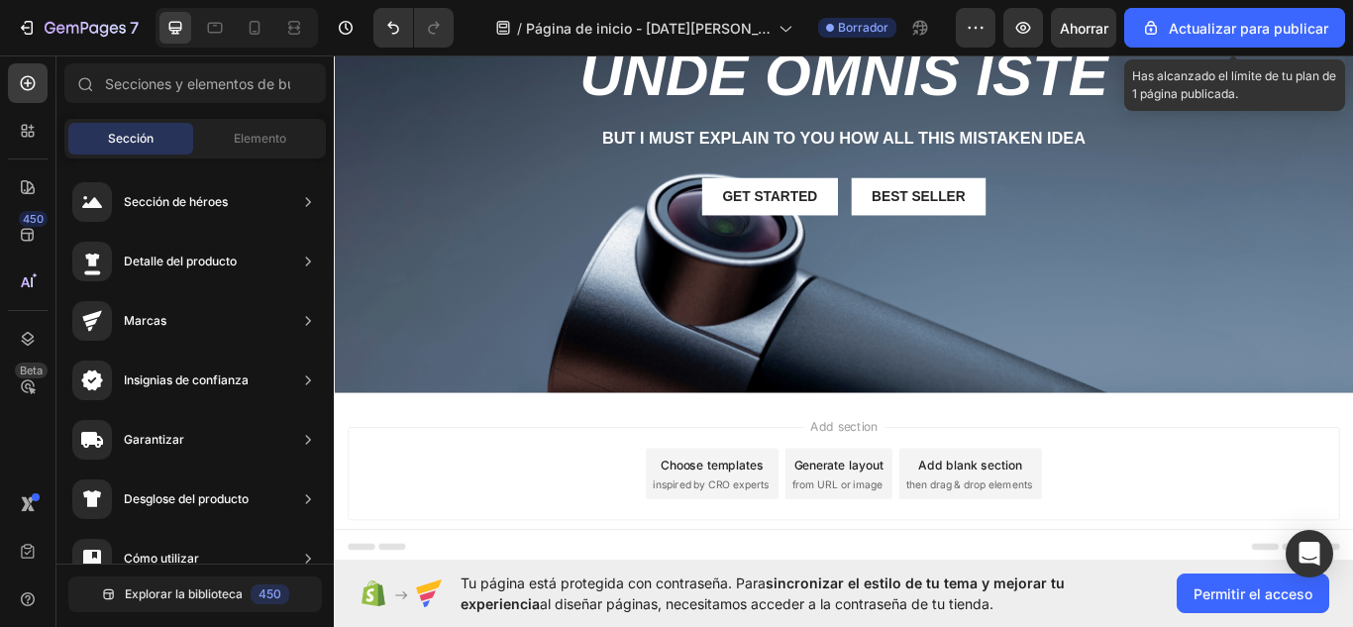
scroll to position [174, 0]
